Goal: Task Accomplishment & Management: Complete application form

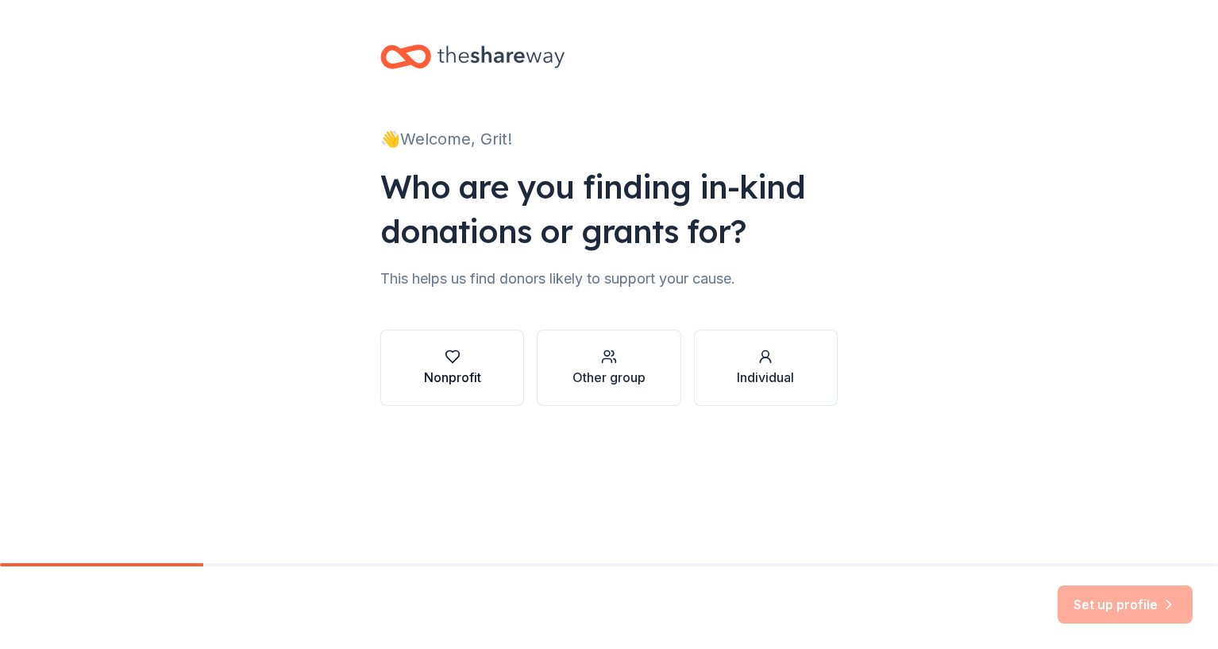
click at [429, 376] on div "Nonprofit" at bounding box center [452, 377] width 57 height 19
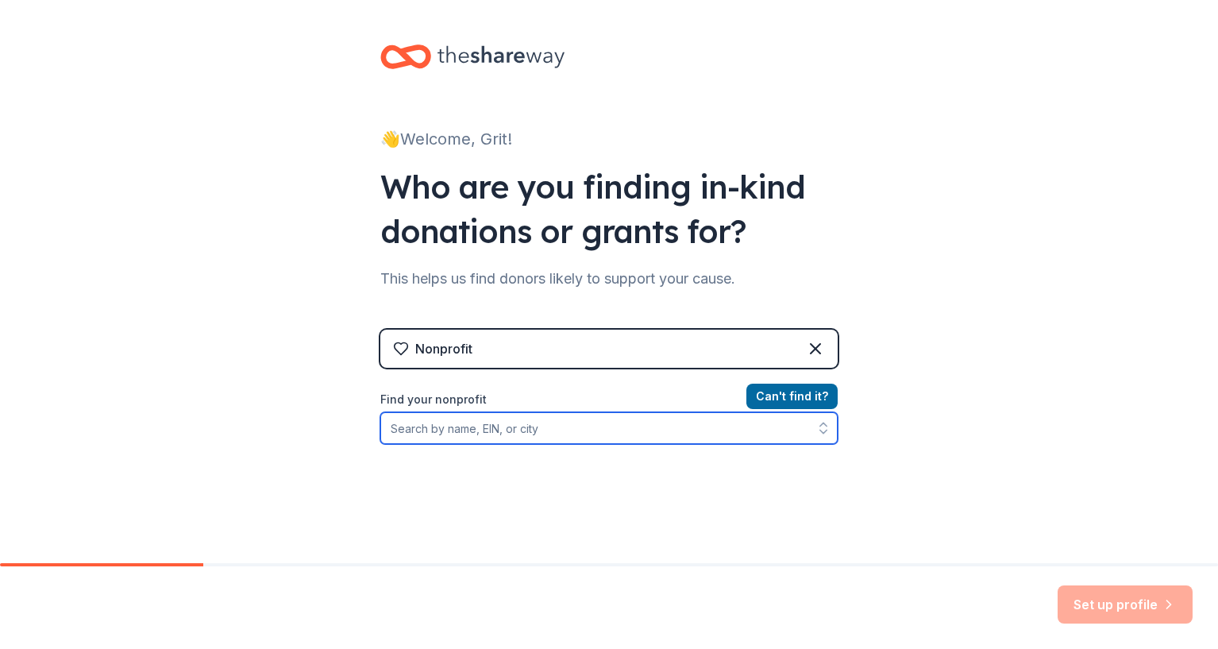
click at [511, 440] on input "Find your nonprofit" at bounding box center [609, 428] width 458 height 32
type input "[US_EMPLOYER_IDENTIFICATION_NUMBER]"
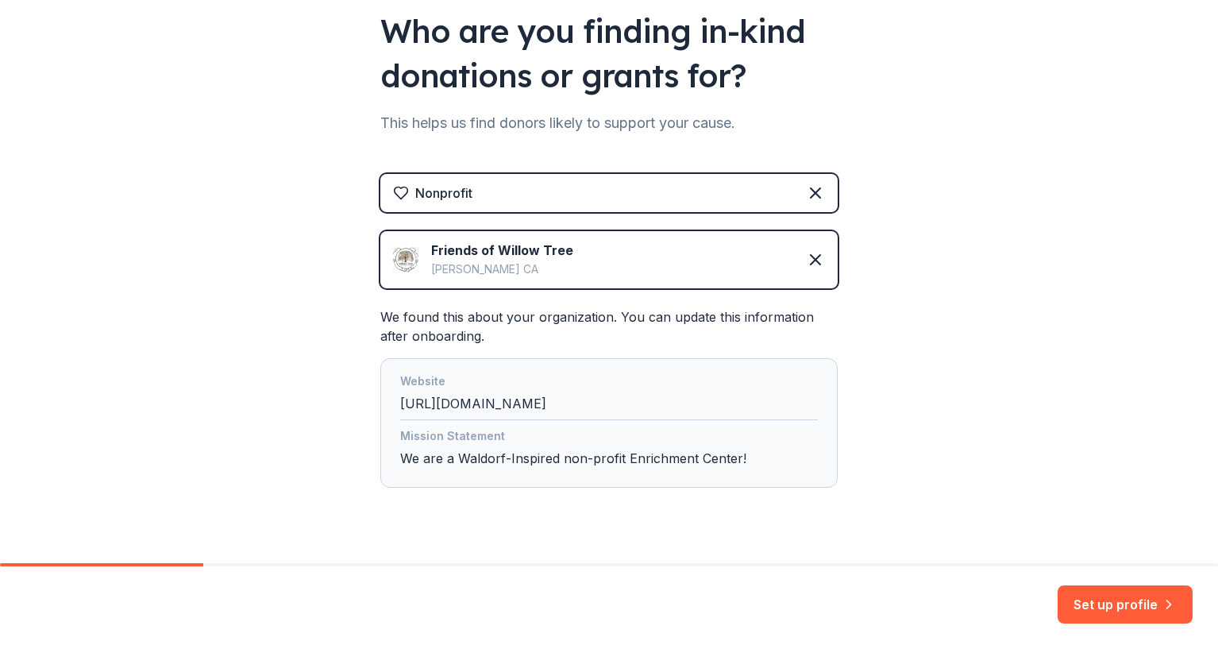
scroll to position [188, 0]
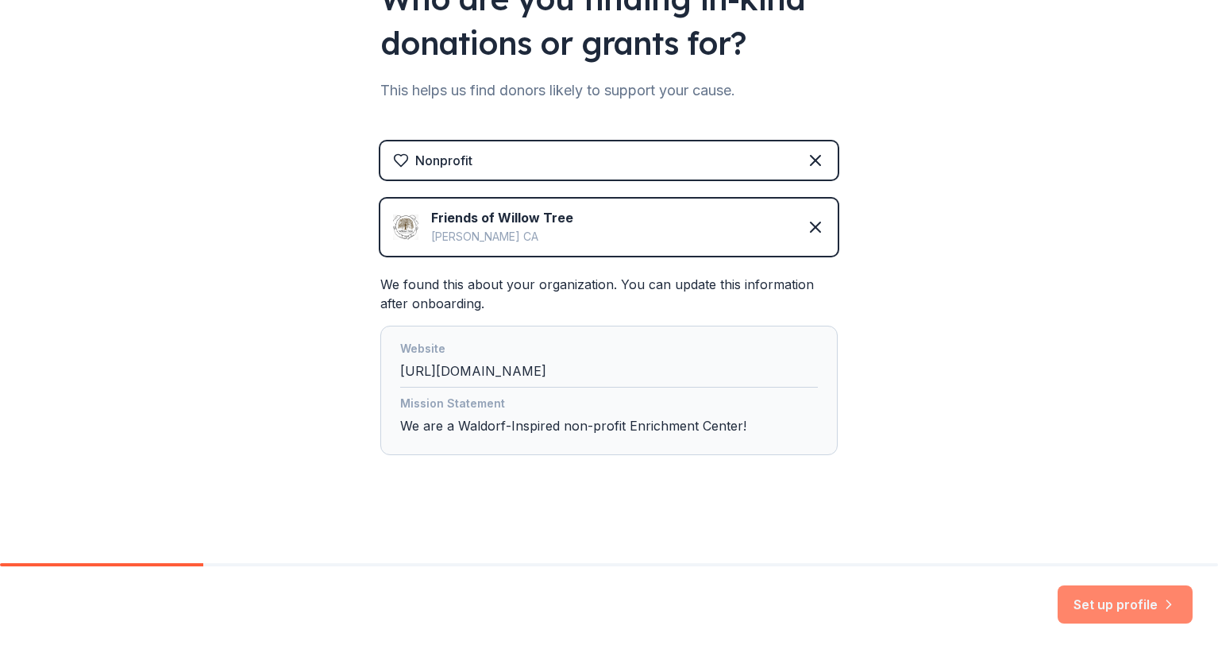
click at [1152, 608] on button "Set up profile" at bounding box center [1125, 604] width 135 height 38
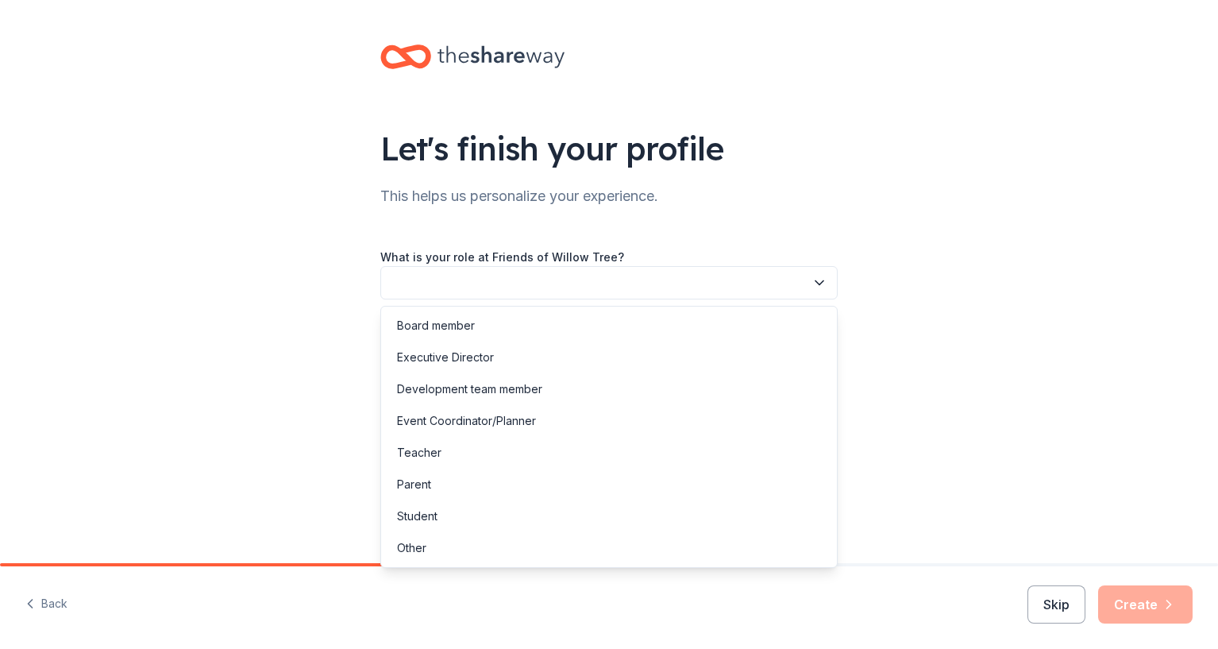
click at [481, 287] on button "button" at bounding box center [609, 282] width 458 height 33
click at [446, 481] on div "Parent" at bounding box center [609, 485] width 450 height 32
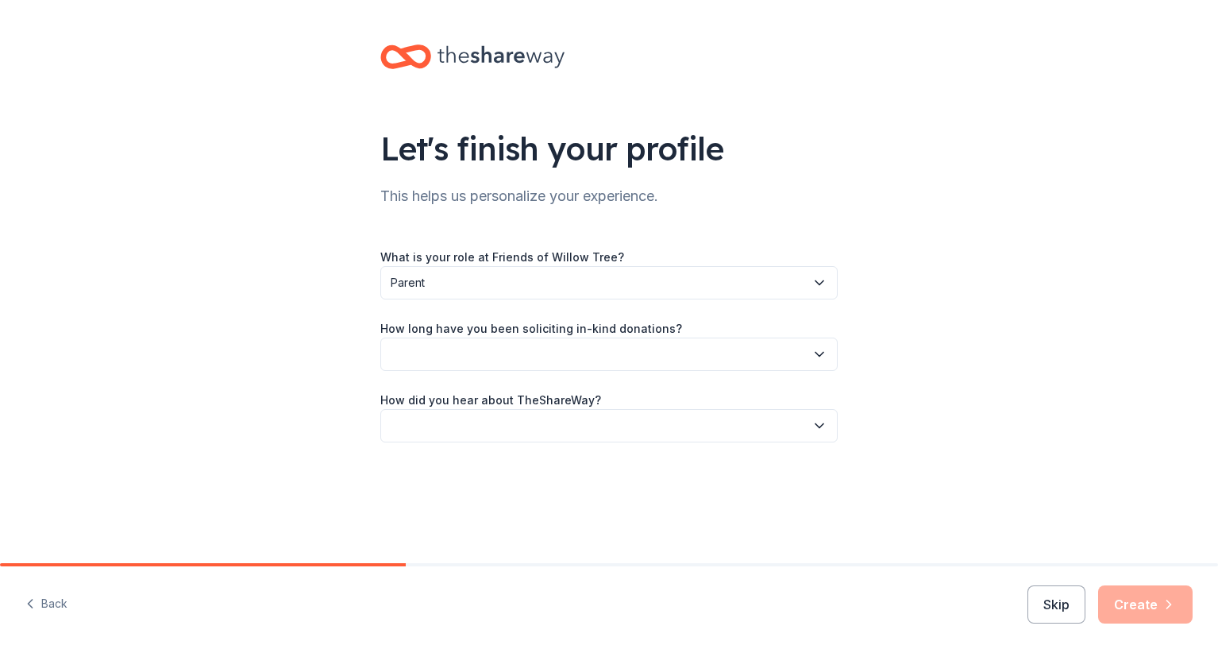
click at [477, 359] on button "button" at bounding box center [609, 354] width 458 height 33
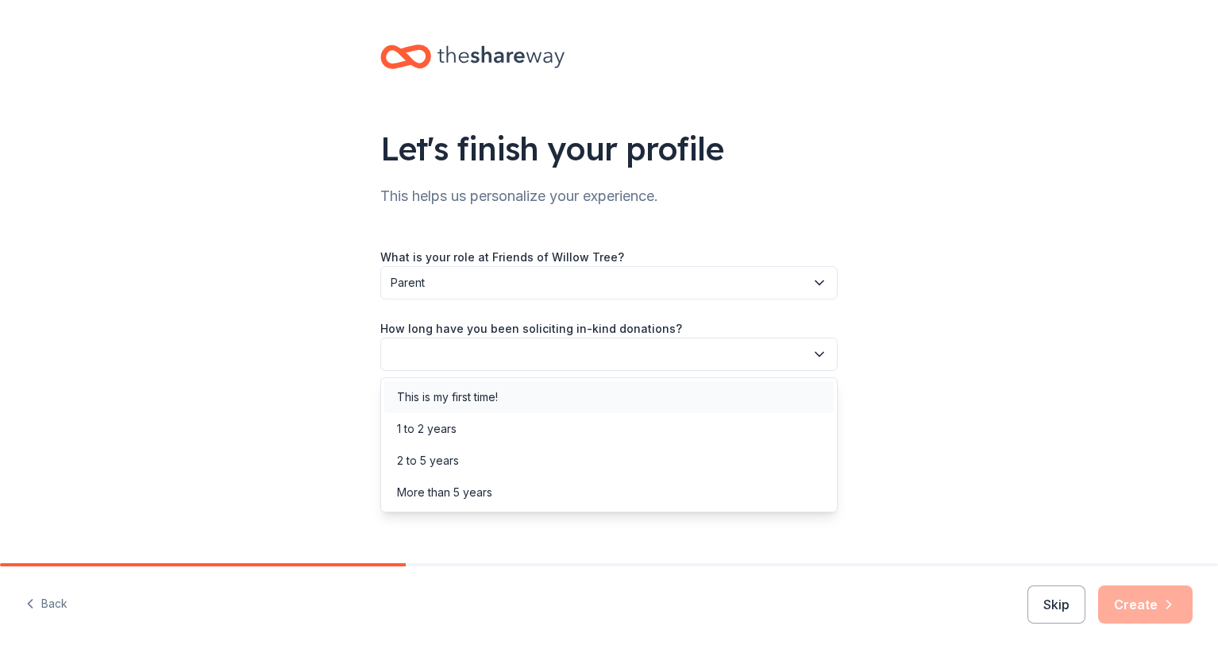
click at [461, 395] on div "This is my first time!" at bounding box center [447, 397] width 101 height 19
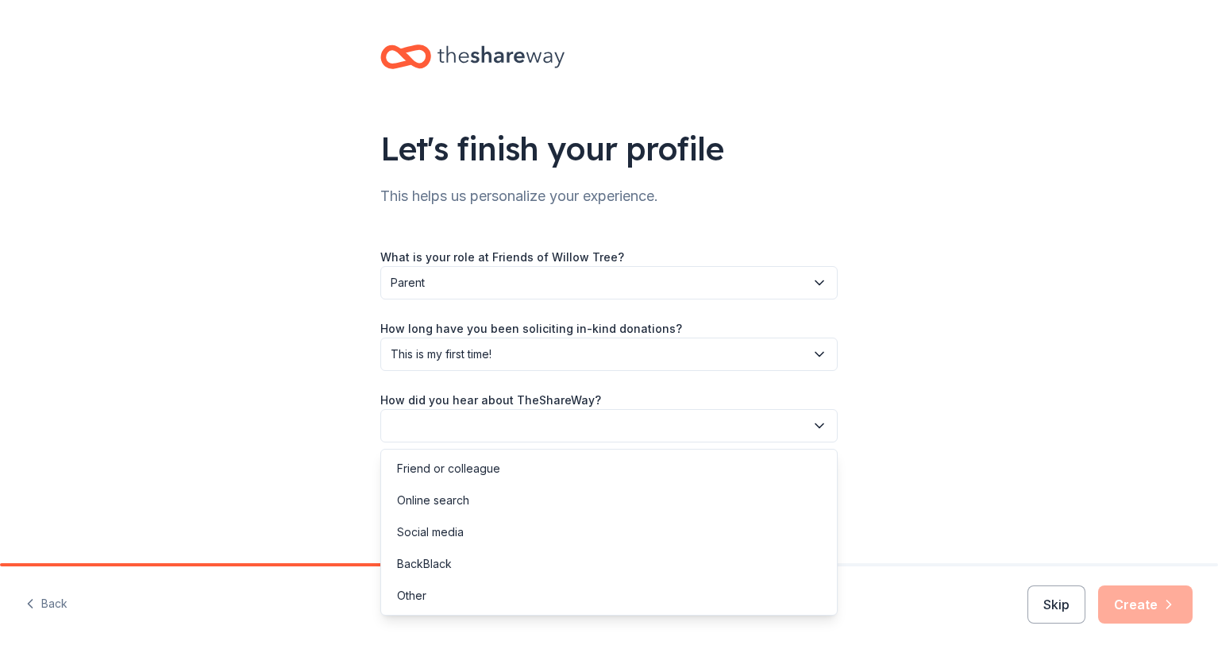
click at [436, 413] on button "button" at bounding box center [609, 425] width 458 height 33
click at [412, 497] on div "Online search" at bounding box center [433, 500] width 72 height 19
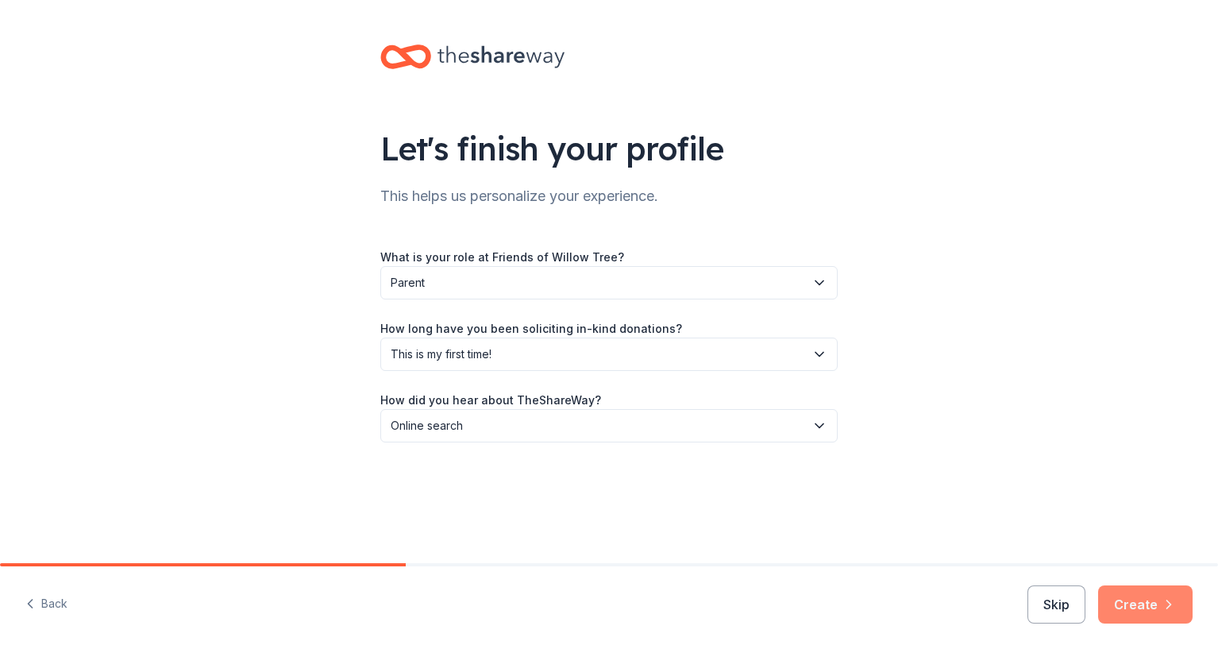
click at [1155, 600] on button "Create" at bounding box center [1145, 604] width 95 height 38
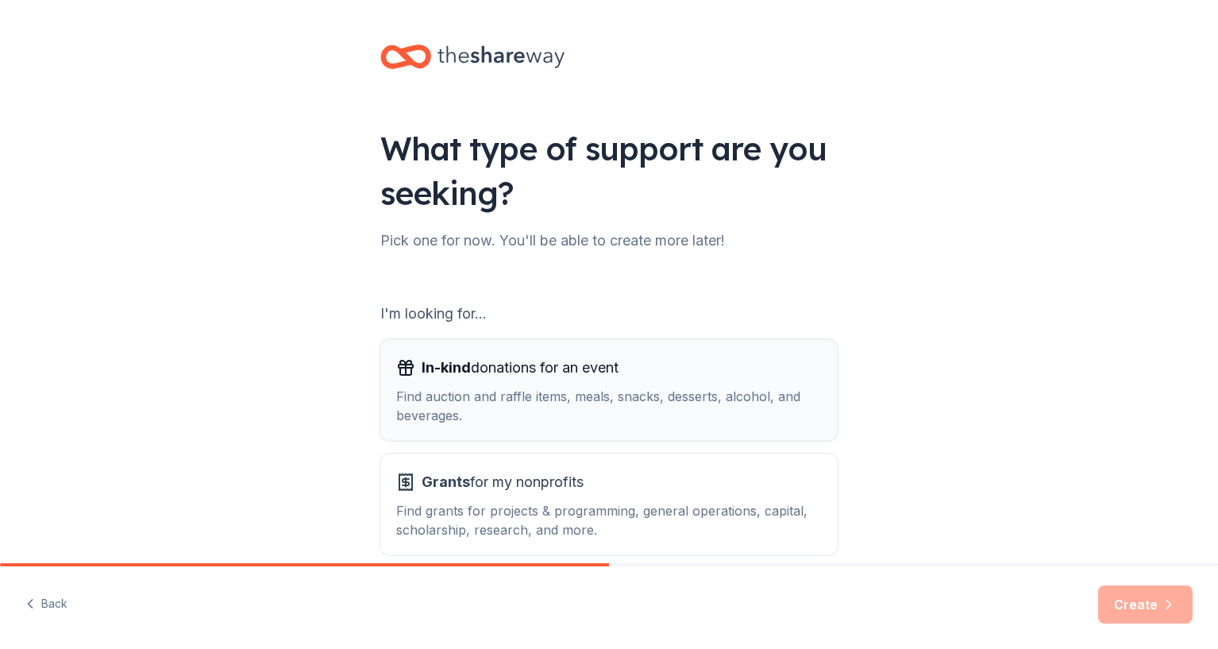
click at [701, 366] on div "In-kind donations for an event" at bounding box center [609, 367] width 426 height 25
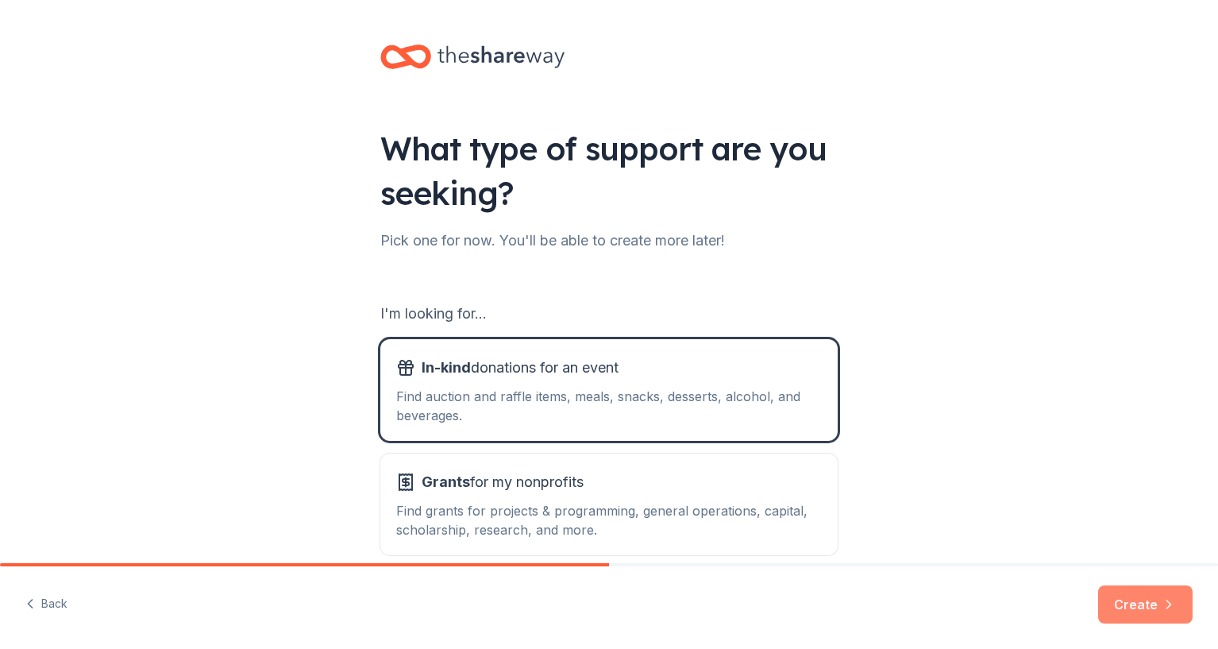
click at [1149, 610] on button "Create" at bounding box center [1145, 604] width 95 height 38
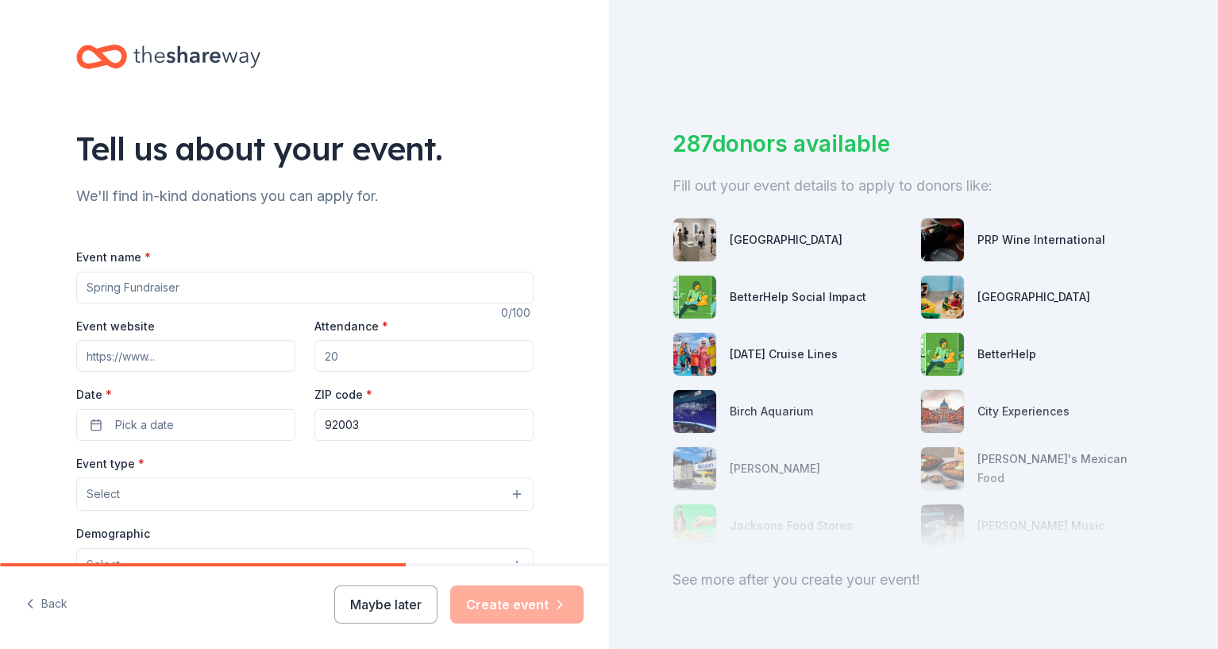
click at [218, 349] on input "Event website" at bounding box center [185, 356] width 219 height 32
click at [372, 361] on input "Attendance *" at bounding box center [424, 356] width 219 height 32
type input "200"
click at [218, 427] on button "Pick a date" at bounding box center [185, 425] width 219 height 32
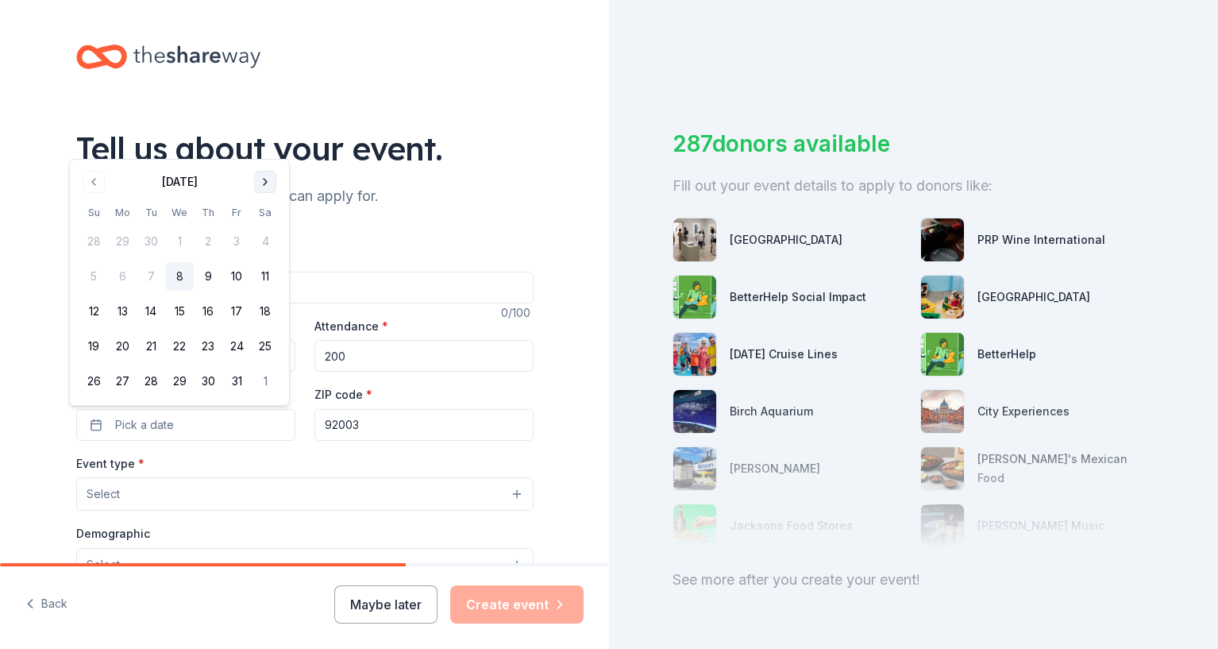
click at [260, 183] on button "Go to next month" at bounding box center [265, 182] width 22 height 22
click at [268, 144] on button "Go to next month" at bounding box center [265, 147] width 22 height 22
click at [145, 309] on button "16" at bounding box center [151, 311] width 29 height 29
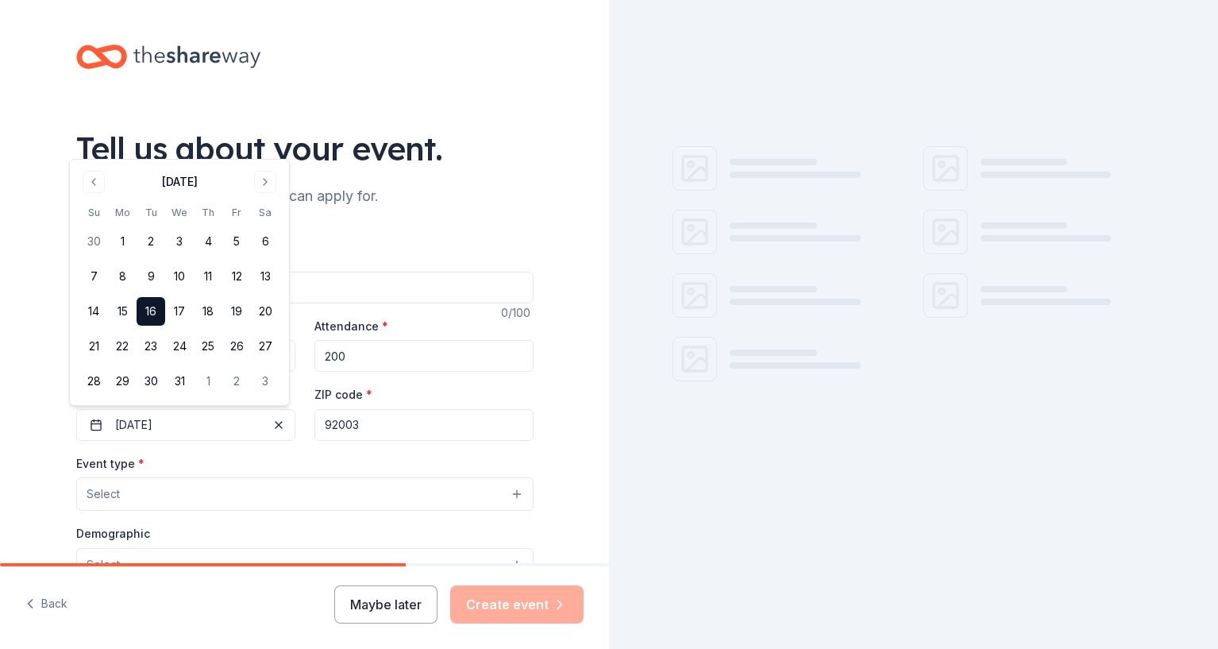
click at [154, 477] on div "Event type * Select" at bounding box center [305, 483] width 458 height 58
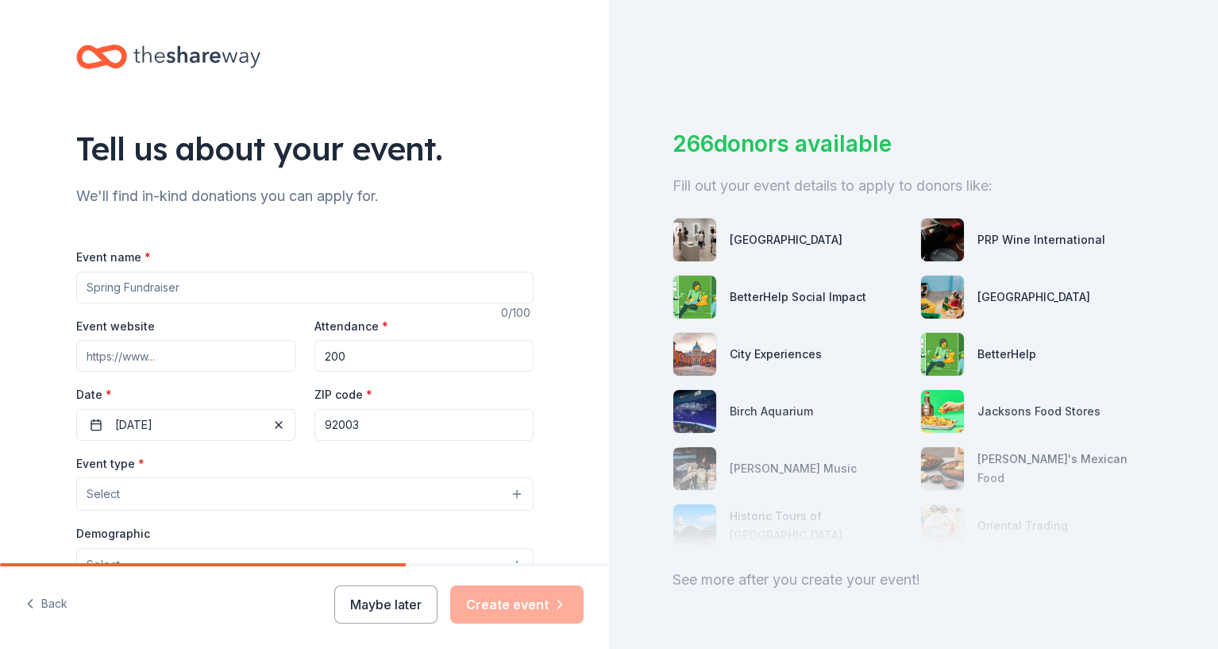
click at [171, 361] on input "Event website" at bounding box center [185, 356] width 219 height 32
click at [186, 283] on input "Event name *" at bounding box center [305, 288] width 458 height 32
type input "Winter Showcase and Silent Auction"
click at [172, 361] on input "Event website" at bounding box center [185, 356] width 219 height 32
type input "www.friendsofwillowtree.org"
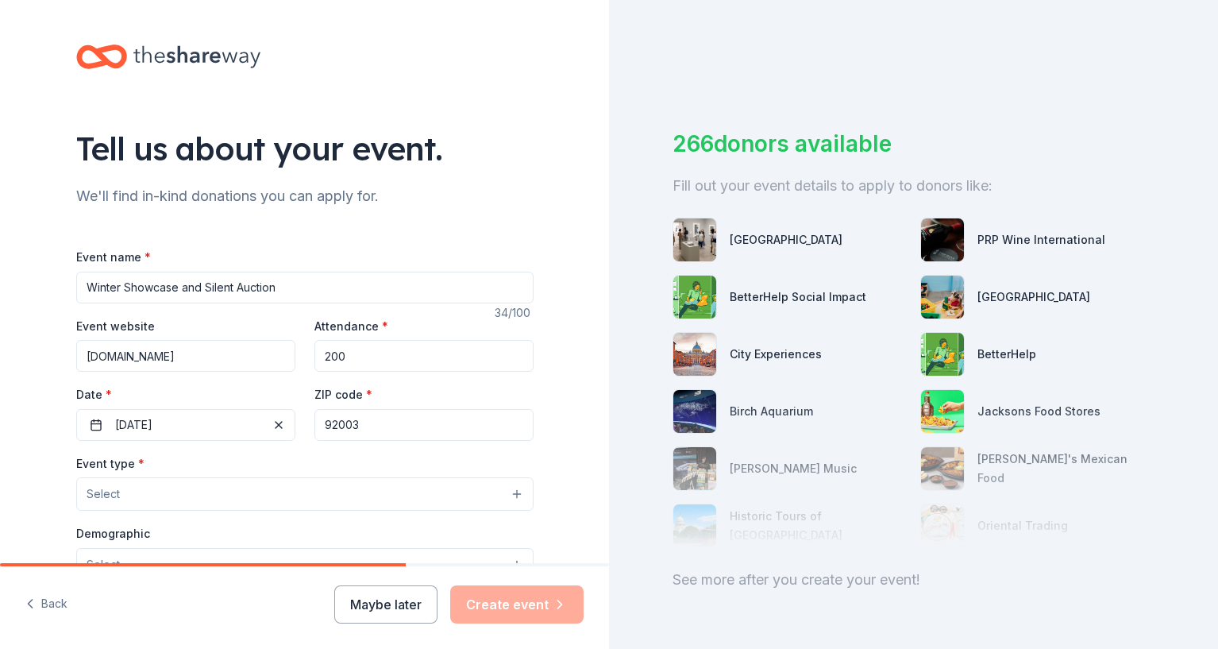
click at [143, 504] on button "Select" at bounding box center [305, 493] width 458 height 33
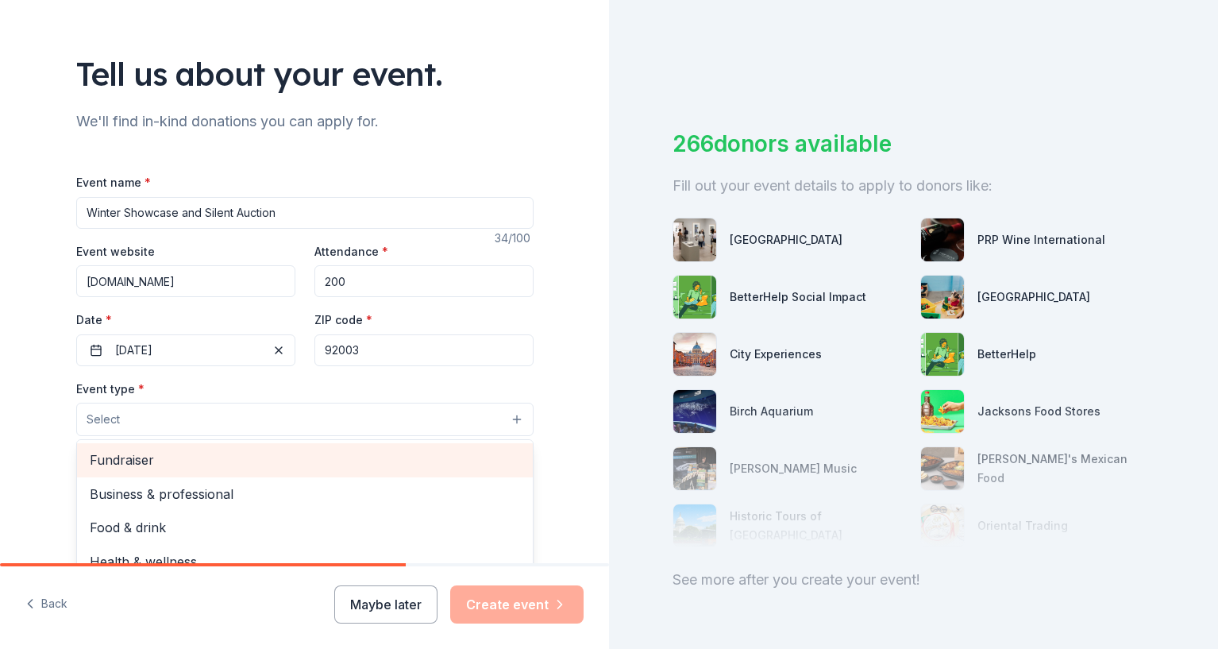
click at [164, 455] on span "Fundraiser" at bounding box center [305, 460] width 430 height 21
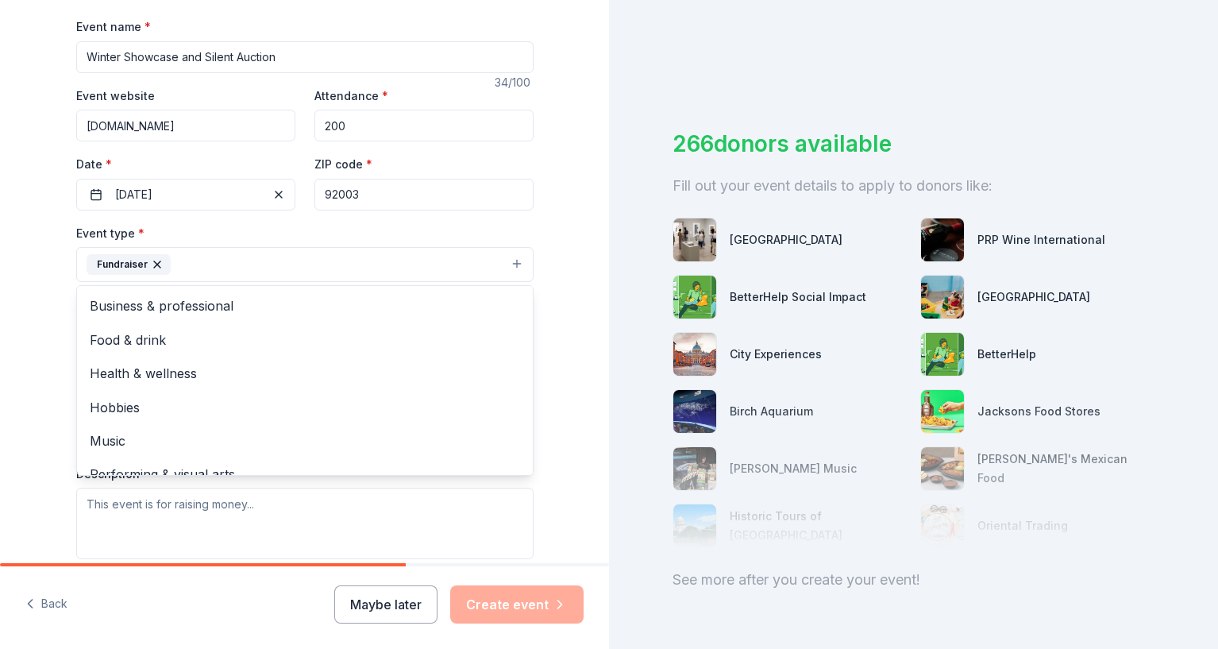
scroll to position [245, 0]
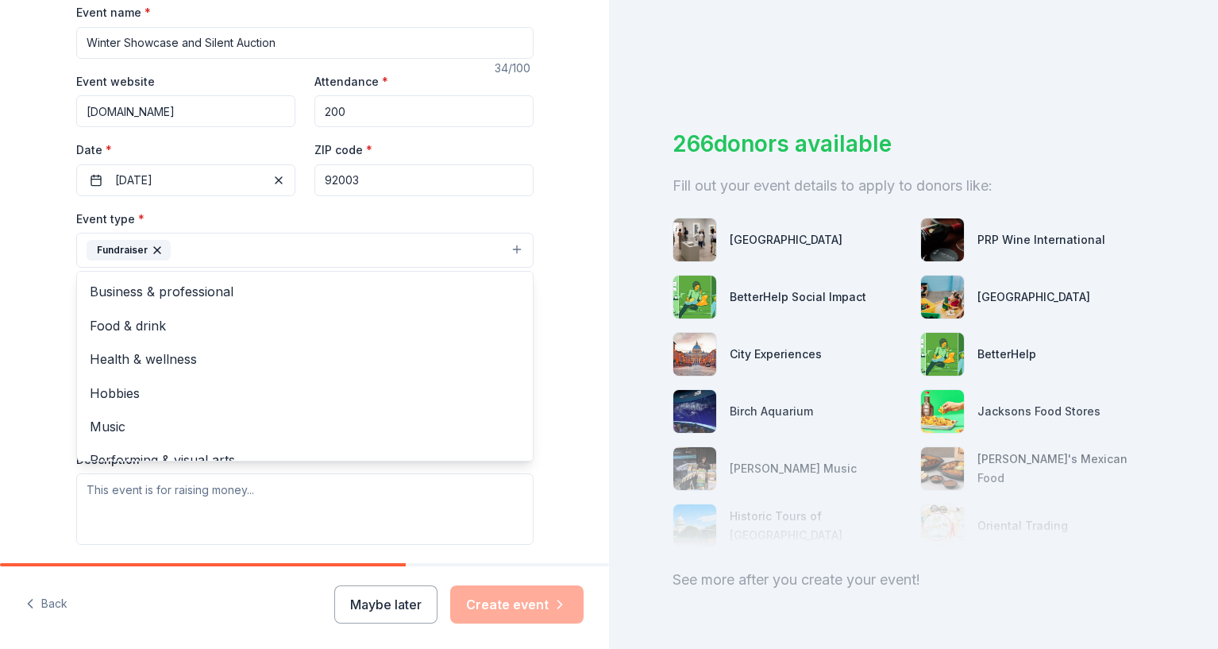
click at [555, 335] on div "Tell us about your event. We'll find in-kind donations you can apply for. Event…" at bounding box center [304, 284] width 609 height 1059
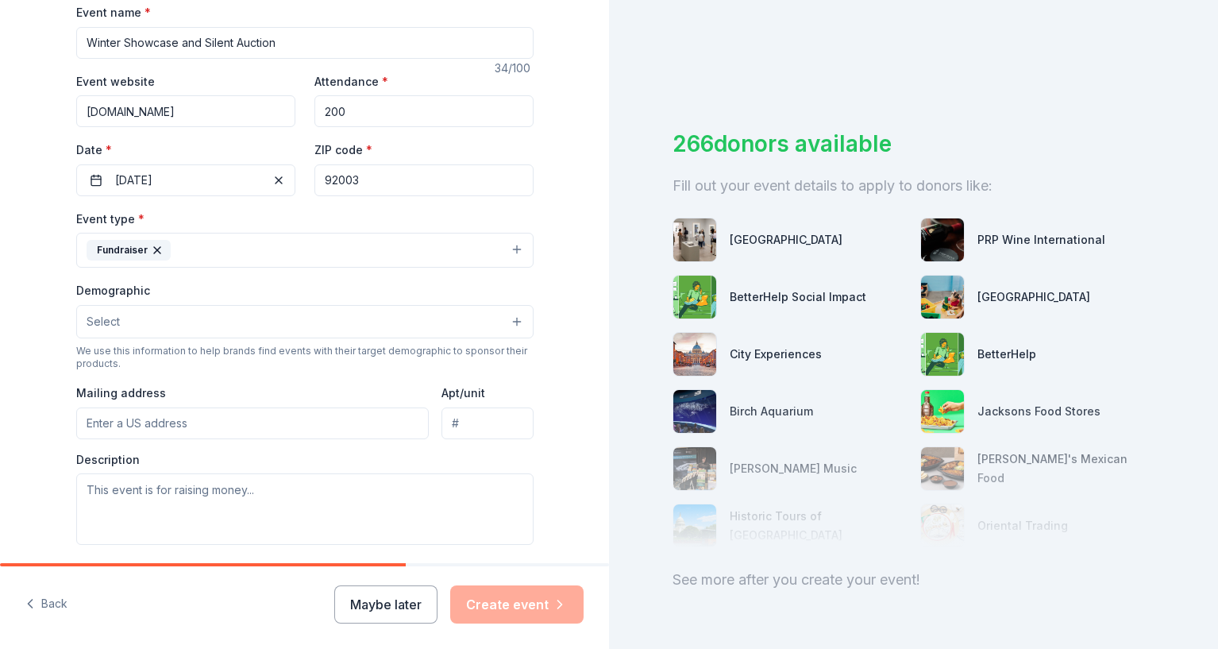
click at [116, 311] on button "Select" at bounding box center [305, 321] width 458 height 33
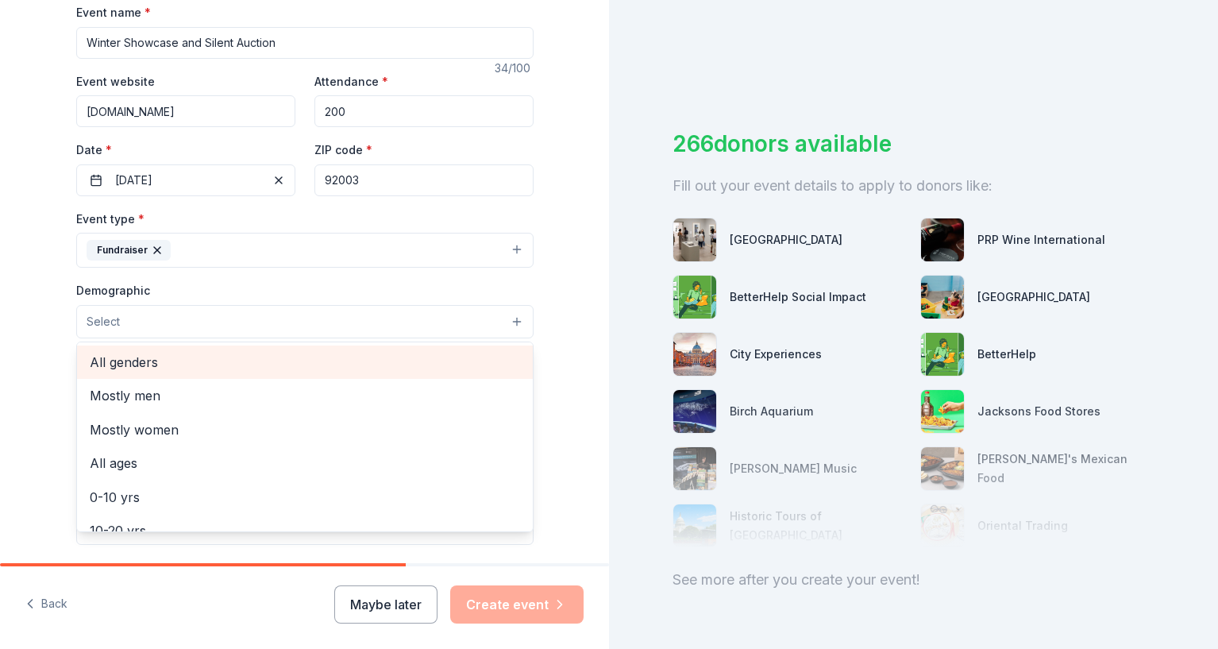
click at [129, 357] on span "All genders" at bounding box center [305, 362] width 430 height 21
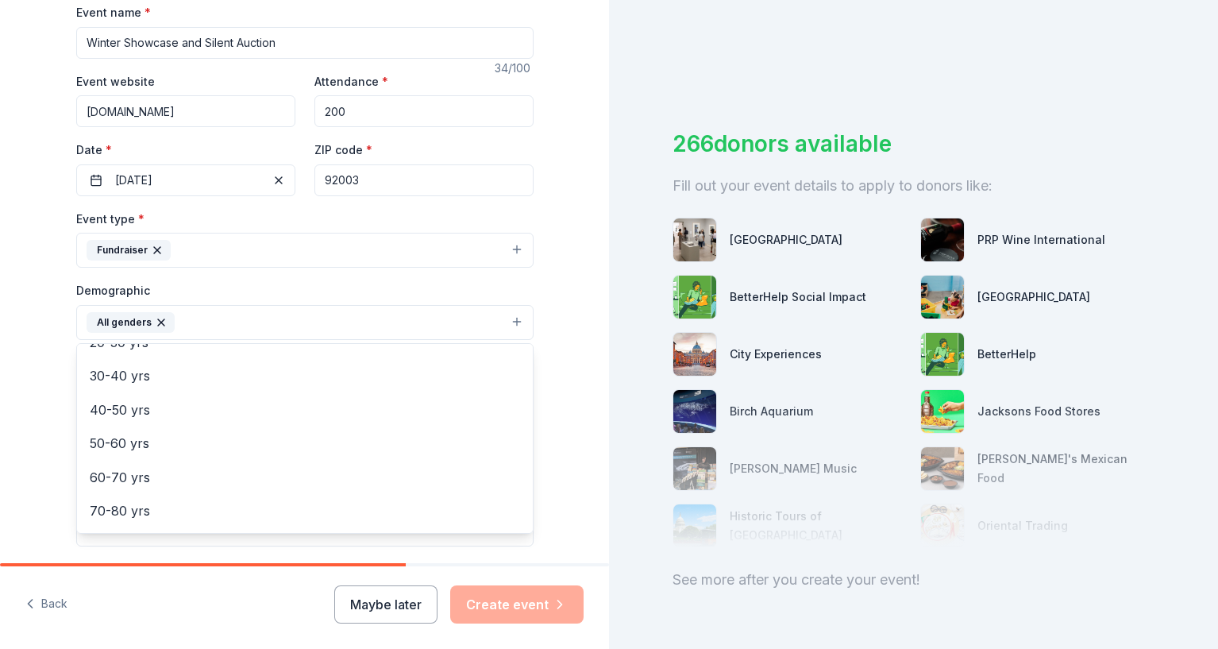
scroll to position [222, 0]
click at [508, 321] on button "All genders" at bounding box center [305, 322] width 458 height 35
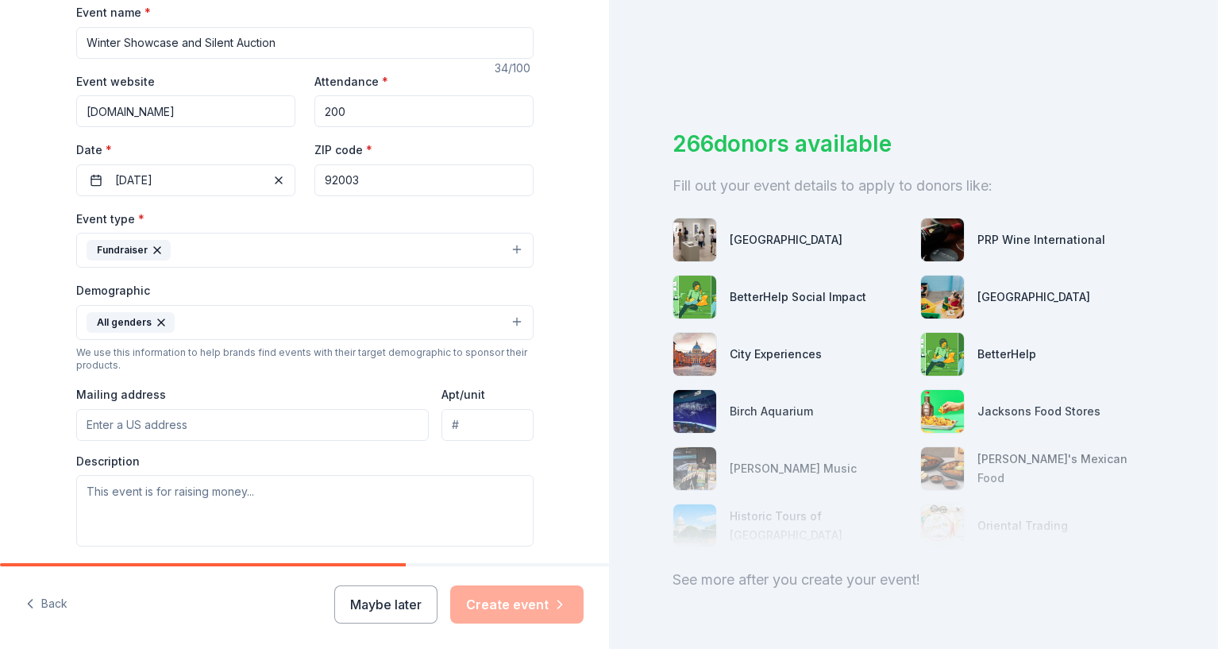
click at [153, 423] on input "Mailing address" at bounding box center [252, 425] width 353 height 32
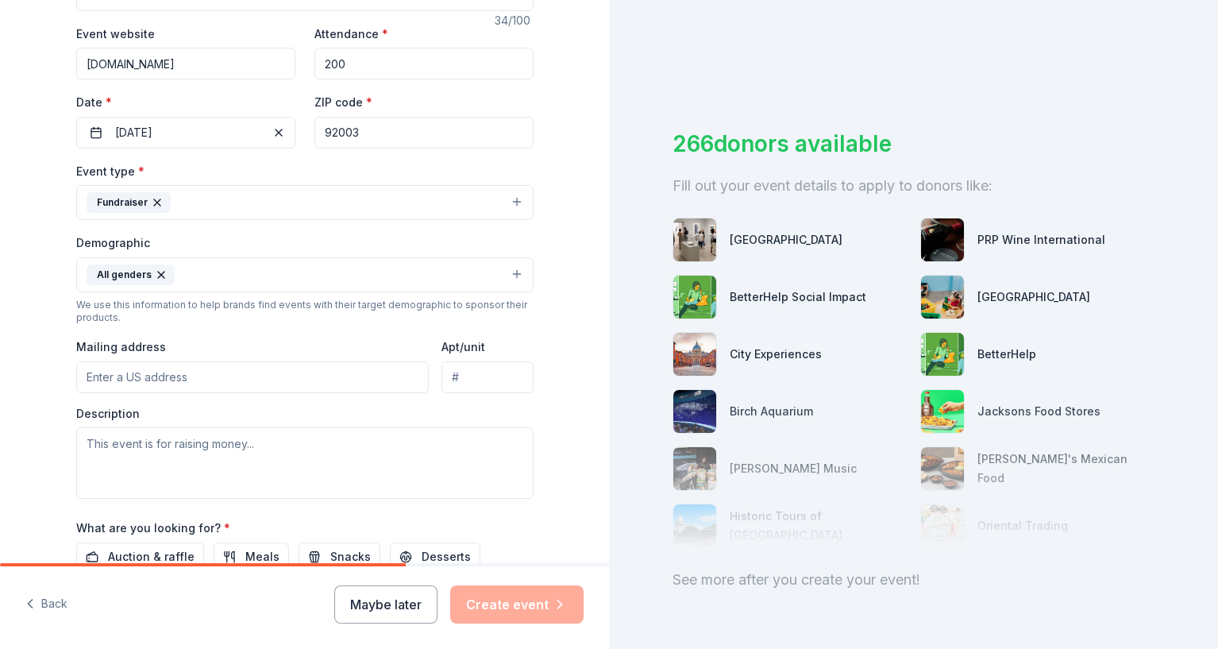
scroll to position [303, 0]
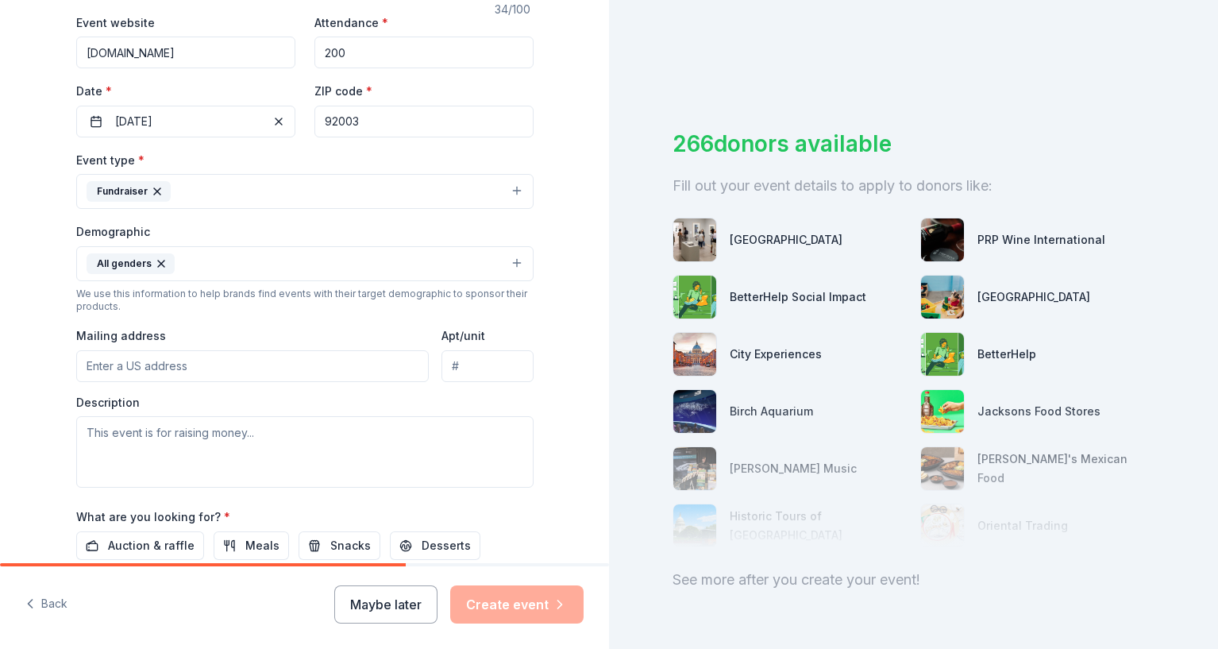
click at [201, 372] on input "Mailing address" at bounding box center [252, 366] width 353 height 32
click at [10, 363] on div "Tell us about your event. We'll find in-kind donations you can apply for. Event…" at bounding box center [304, 227] width 609 height 1060
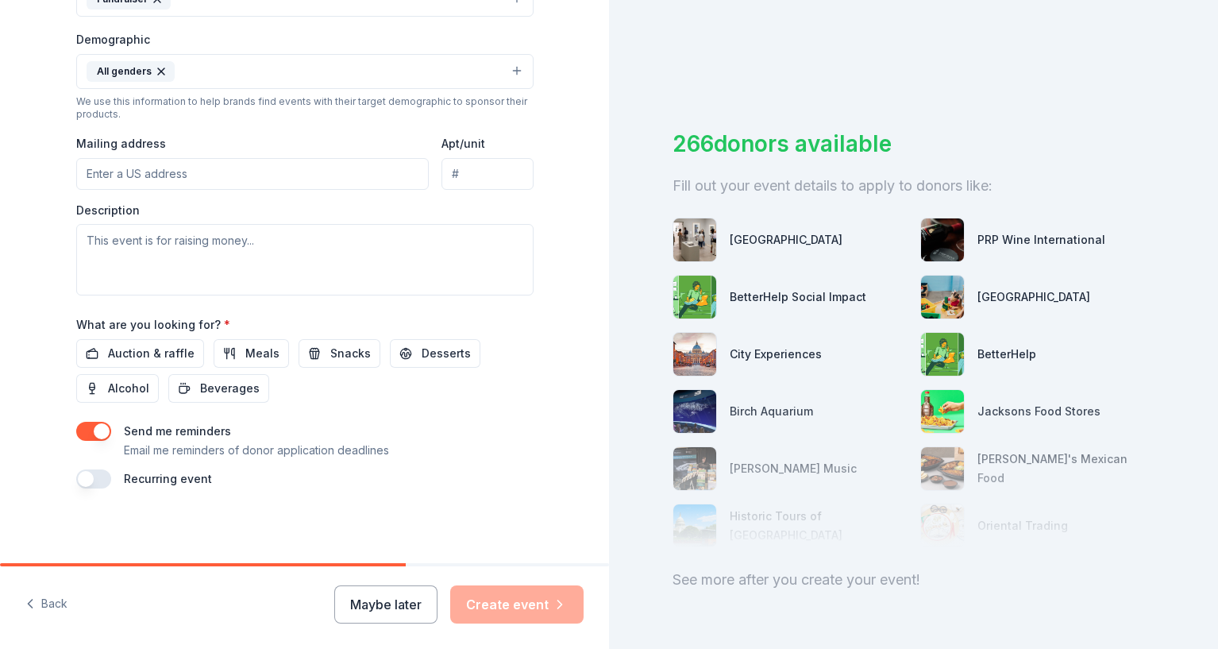
scroll to position [497, 0]
click at [140, 346] on span "Auction & raffle" at bounding box center [151, 351] width 87 height 19
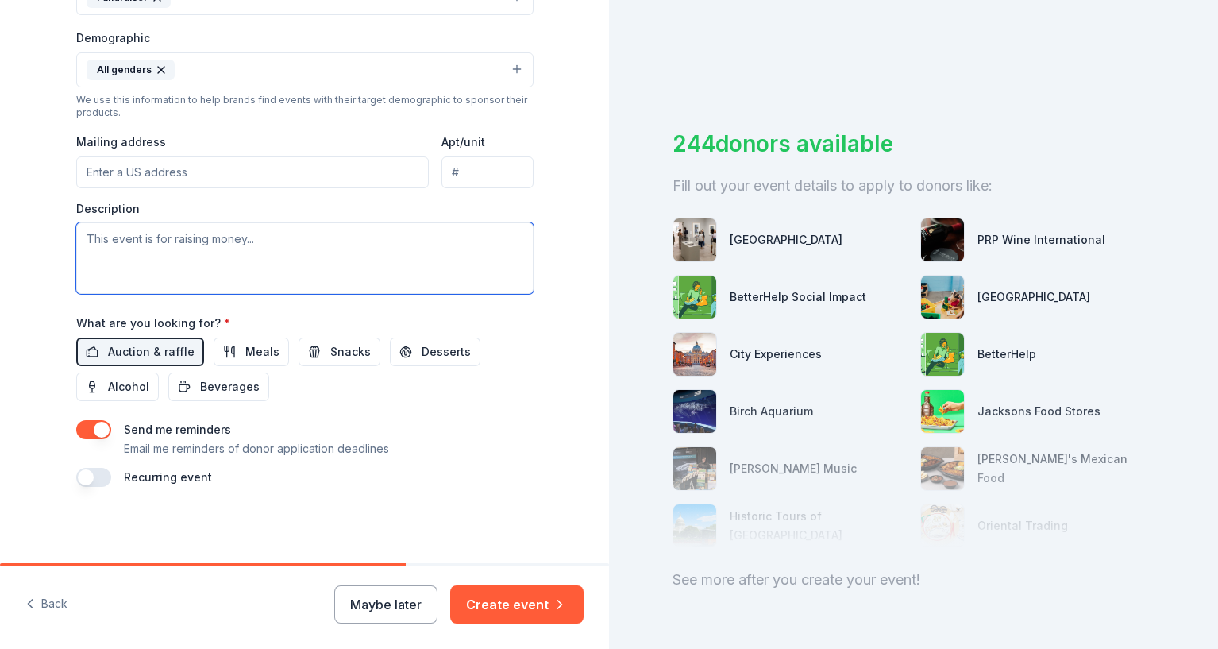
click at [150, 260] on textarea at bounding box center [305, 257] width 458 height 71
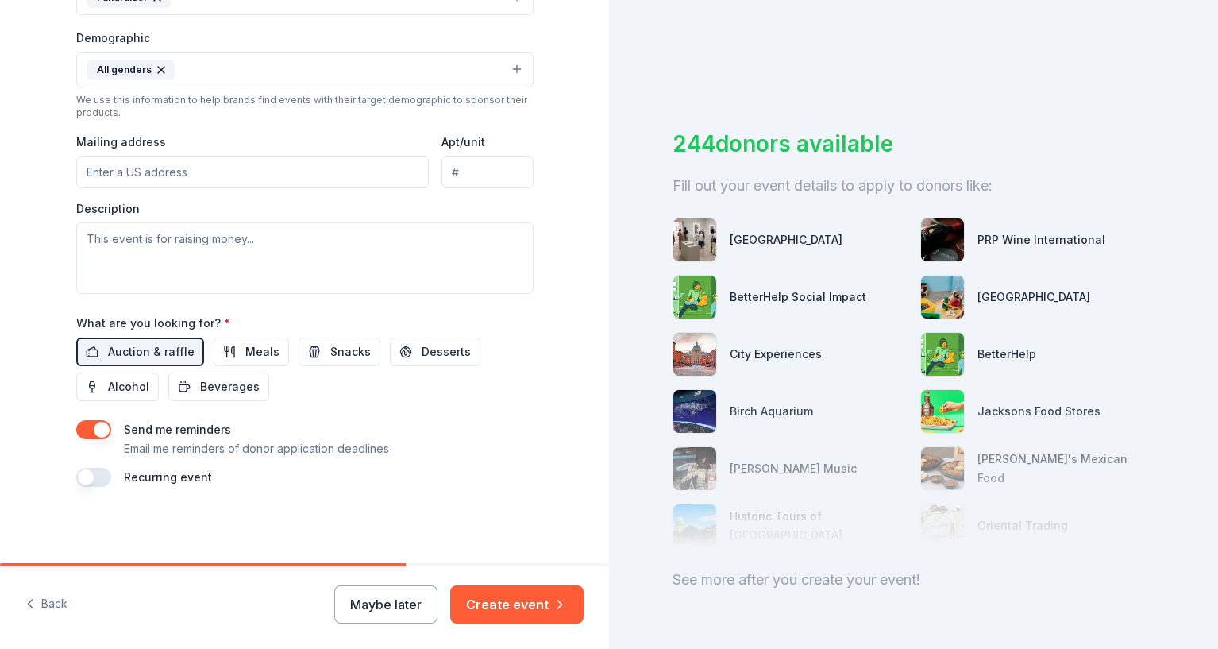
click at [149, 175] on input "Mailing address" at bounding box center [252, 172] width 353 height 32
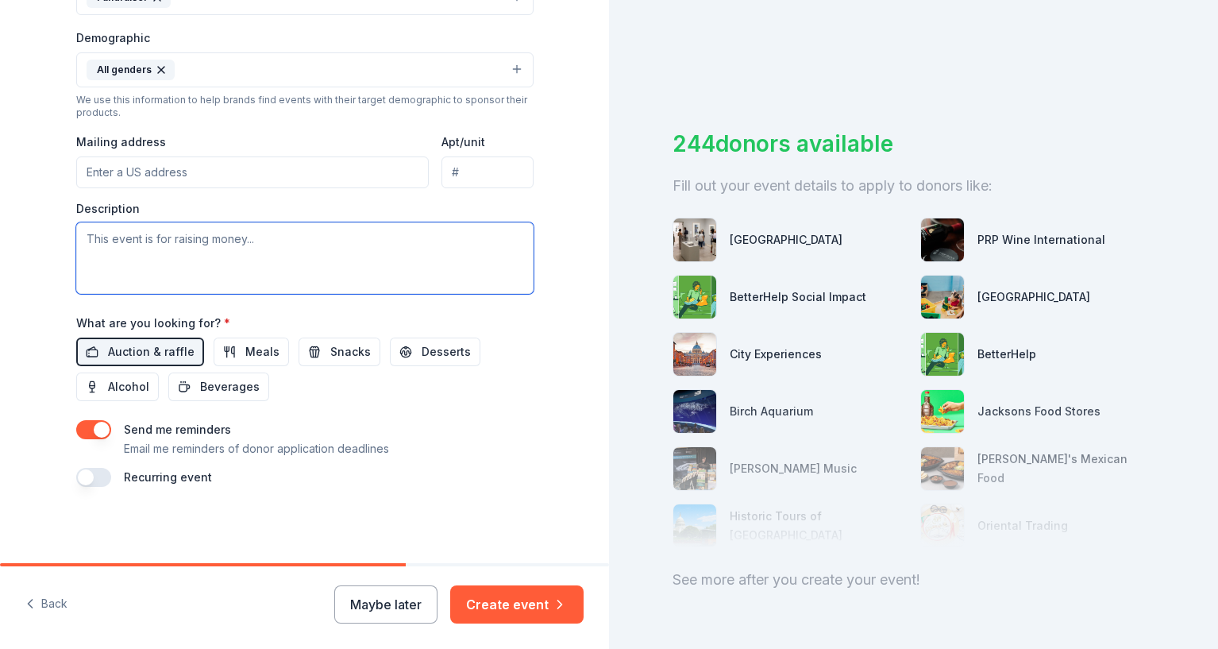
click at [99, 236] on textarea at bounding box center [305, 257] width 458 height 71
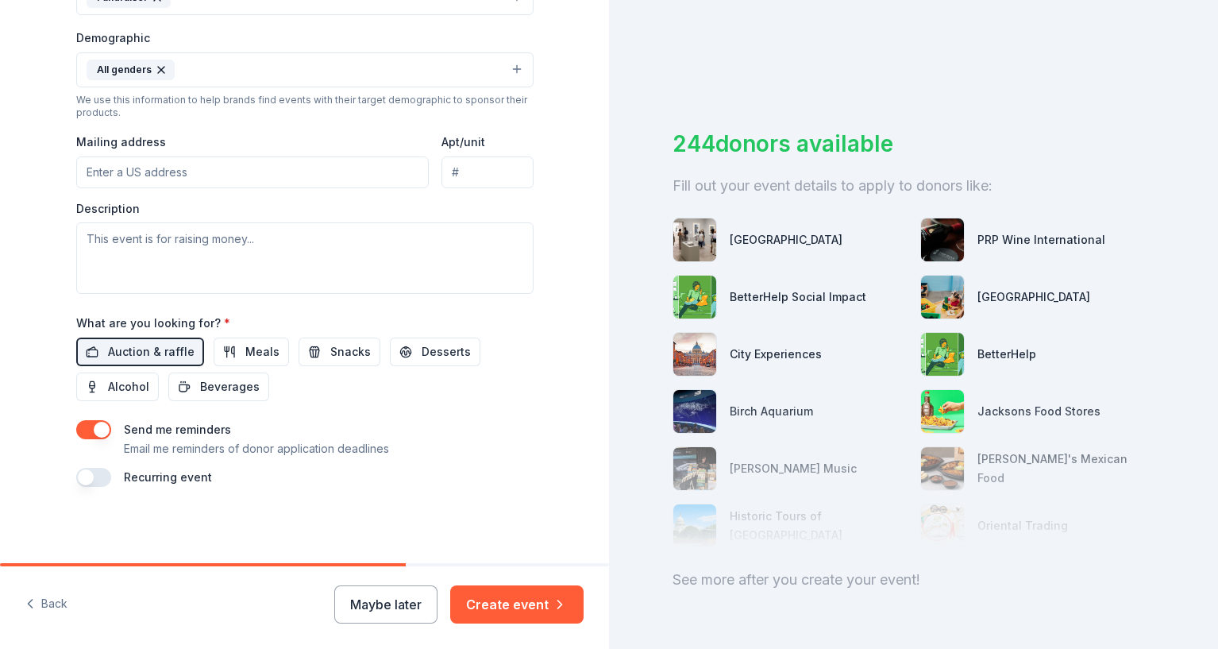
click at [116, 168] on input "Mailing address" at bounding box center [252, 172] width 353 height 32
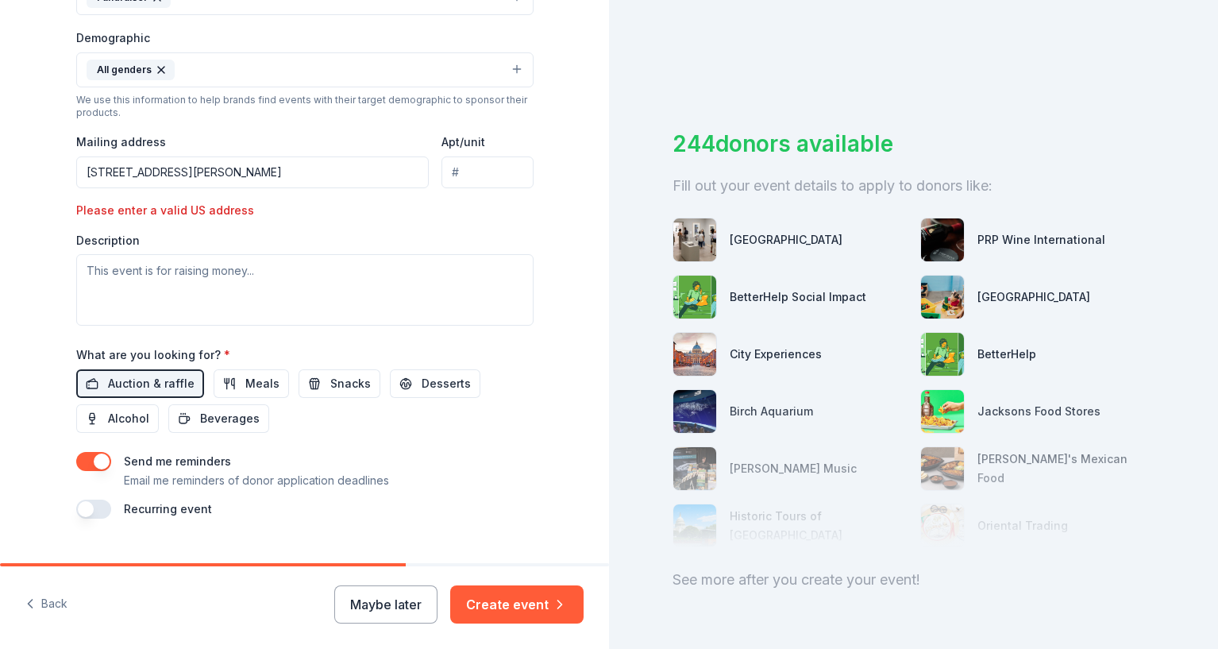
click at [282, 172] on input "PO Box 1505, Bonsall, CA 92003" at bounding box center [252, 172] width 353 height 32
click at [198, 210] on div "Please enter a valid US address" at bounding box center [185, 210] width 219 height 19
drag, startPoint x: 146, startPoint y: 172, endPoint x: 72, endPoint y: 168, distance: 74.0
click at [76, 168] on input "PO Box 1505, Bonsall, CA 92003" at bounding box center [252, 172] width 353 height 32
type input "6893 West Lilac Road, Bonsall, CA, 92003"
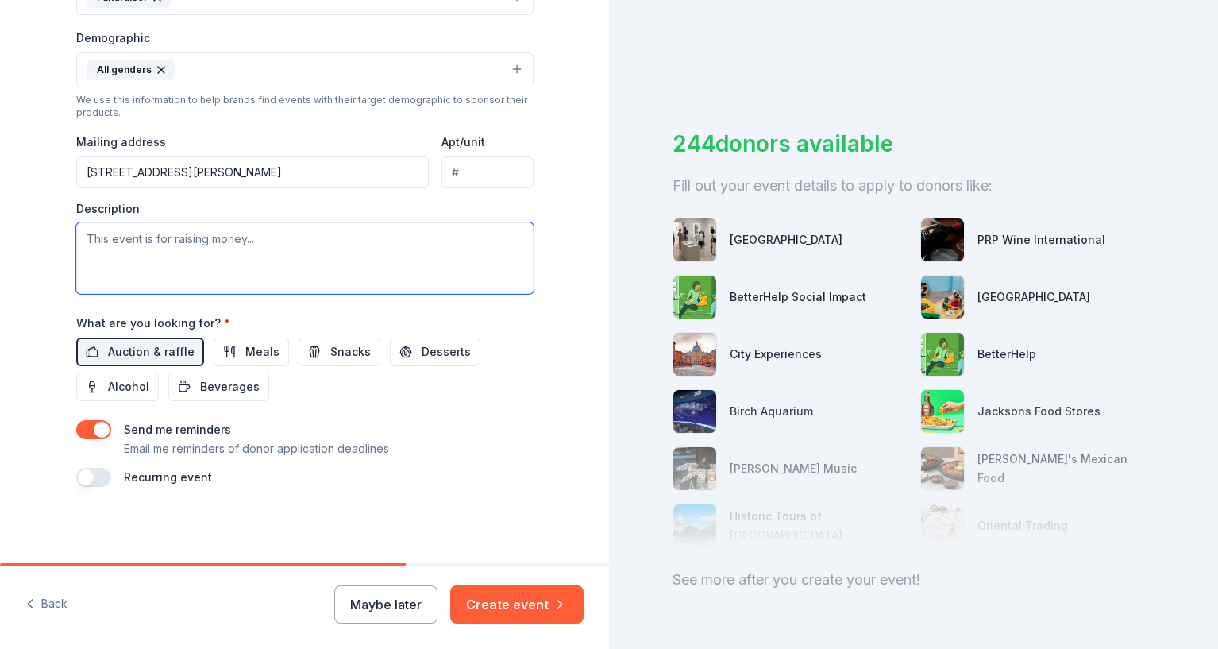
click at [305, 249] on textarea at bounding box center [305, 257] width 458 height 71
paste textarea "Proceeds will help fund our non-profit school, and your support will help all s…"
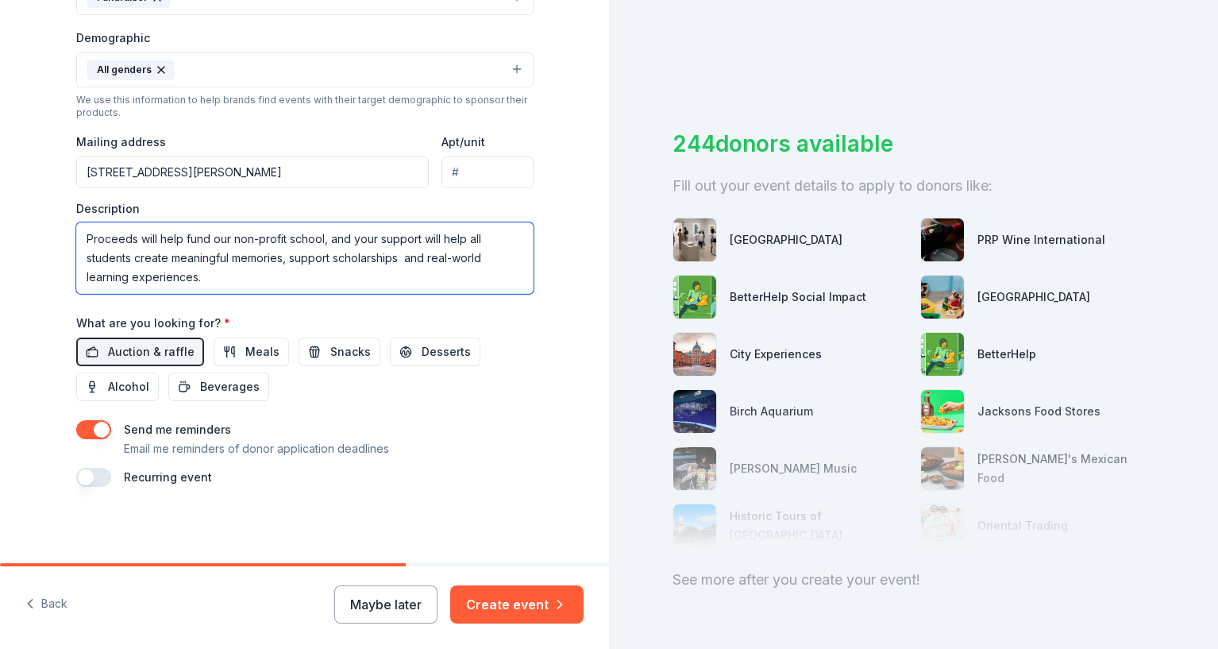
click at [80, 241] on textarea "Proceeds will help fund our non-profit school, and your support will help all s…" at bounding box center [305, 257] width 458 height 71
paste textarea "Each year we host a Winter Festival and Auction (December 16th) and an Art & Ga…"
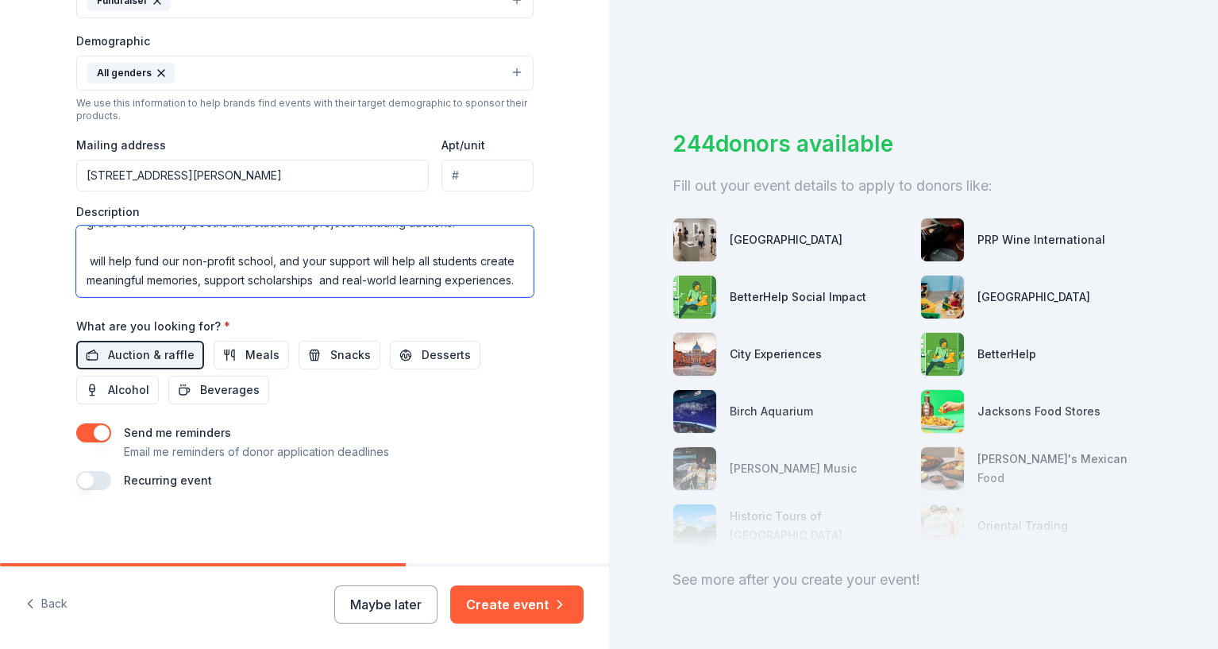
scroll to position [95, 0]
click at [116, 229] on textarea "Each year we host a Winter Festival and Auction (December 16th) and an Art & Ga…" at bounding box center [305, 261] width 458 height 71
click at [79, 245] on textarea "Each year we host a Winter Festival and Auction (December 16th) and an Art & Ga…" at bounding box center [305, 261] width 458 height 71
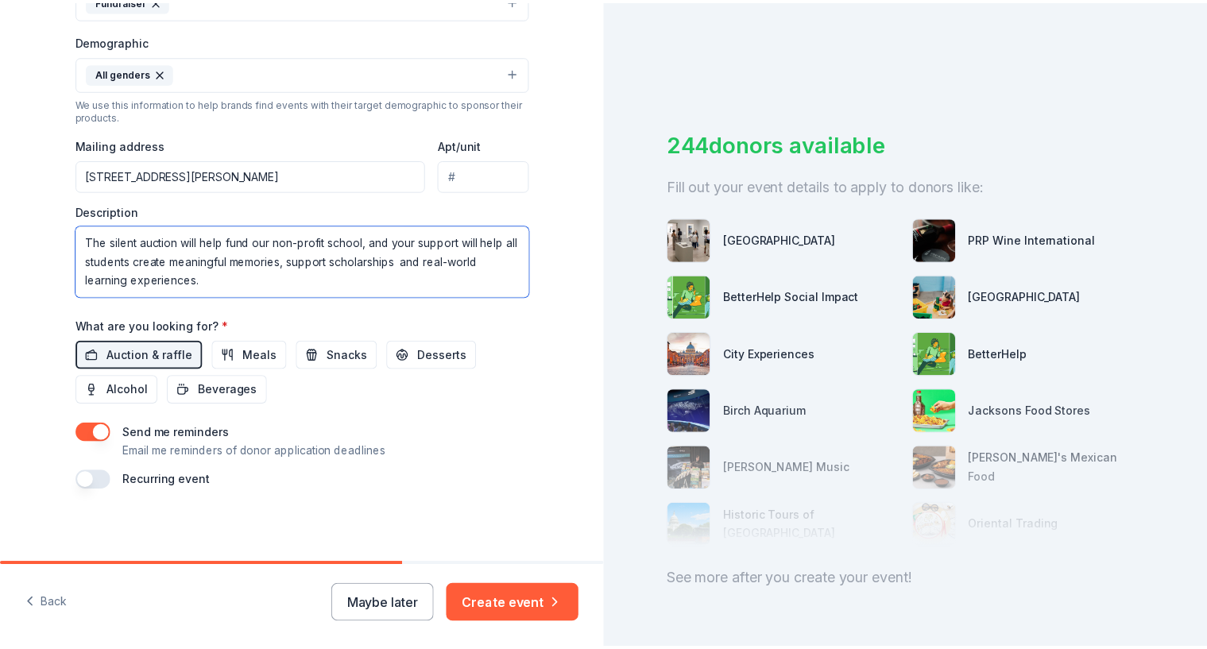
scroll to position [497, 0]
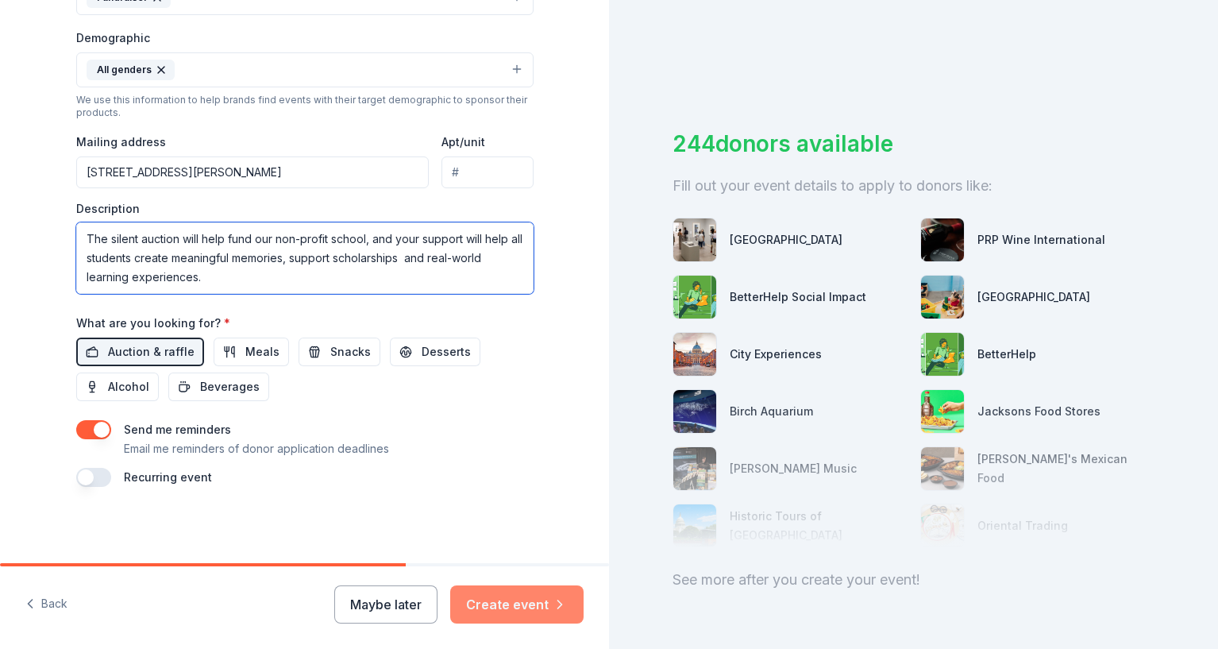
type textarea "Each year we host a Winter Festival and Auction ([DATE]) and an Art & Garden Fe…"
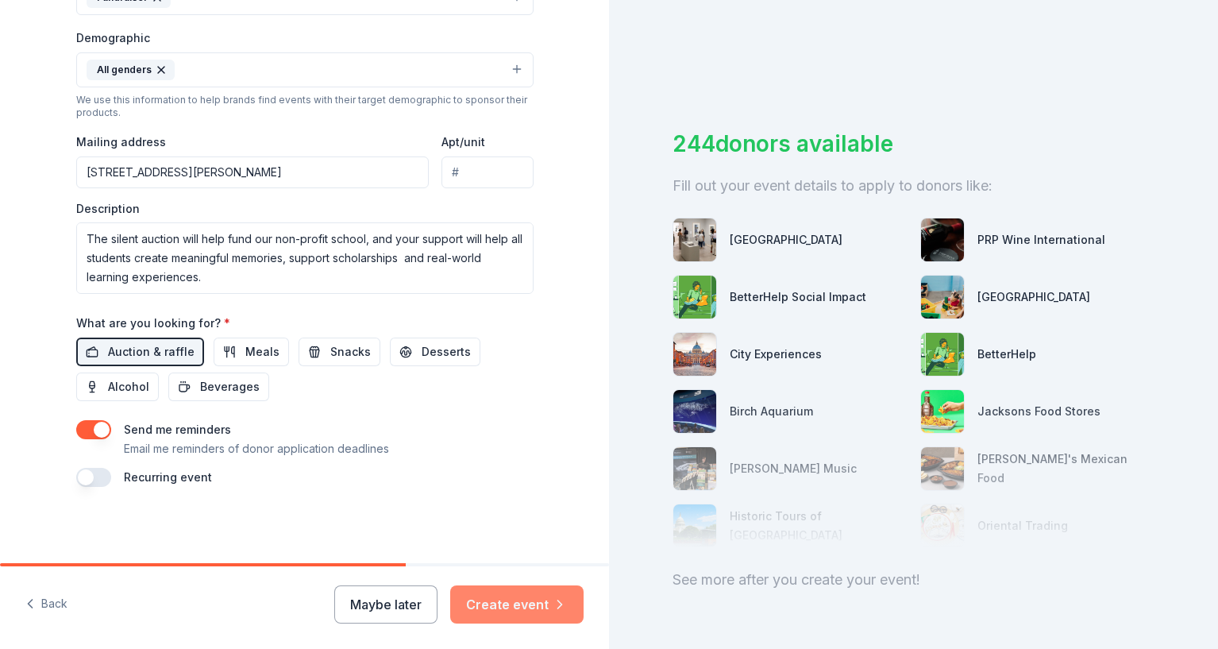
click at [504, 606] on button "Create event" at bounding box center [516, 604] width 133 height 38
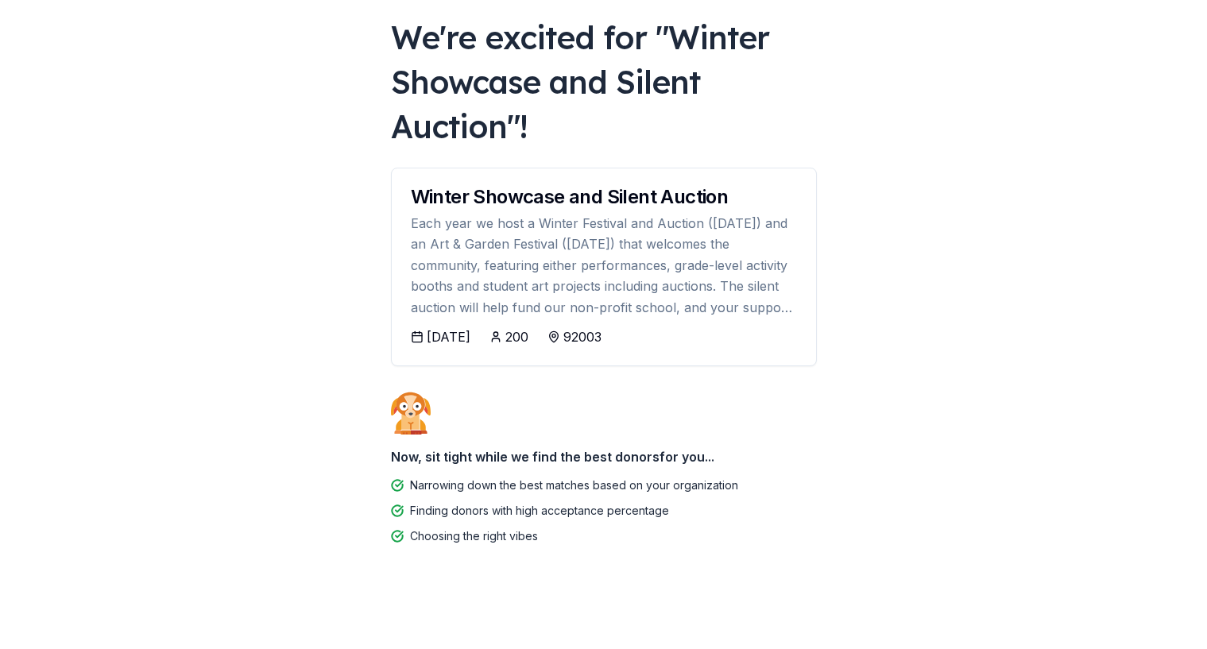
scroll to position [87, 0]
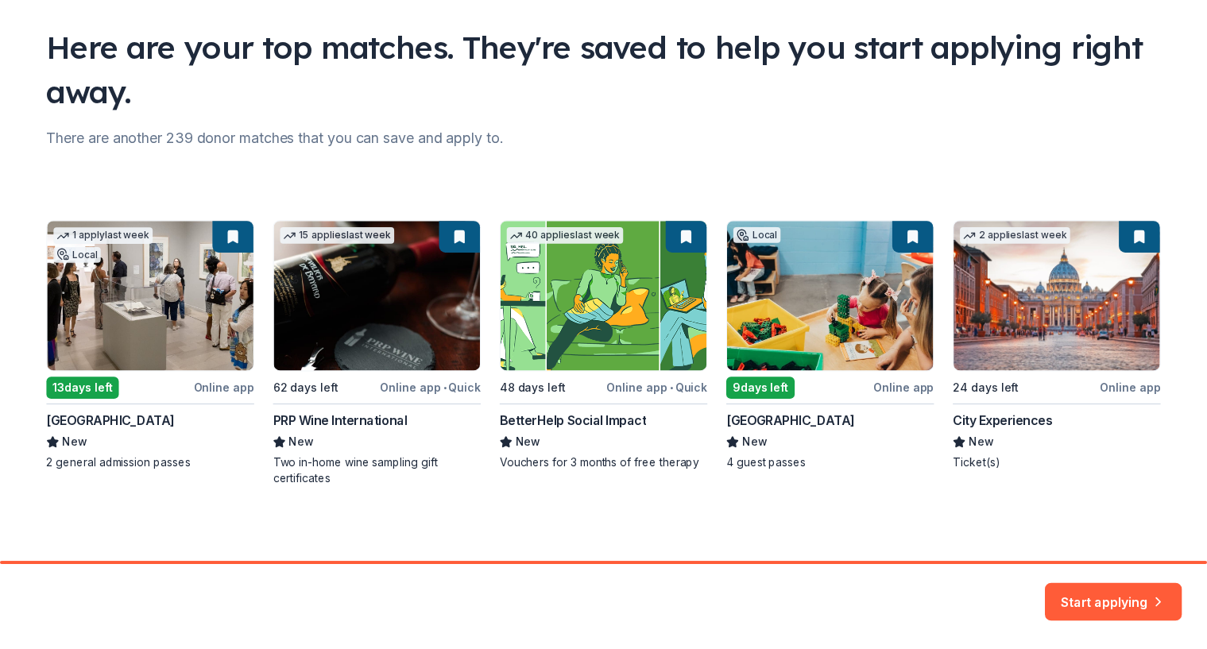
scroll to position [105, 0]
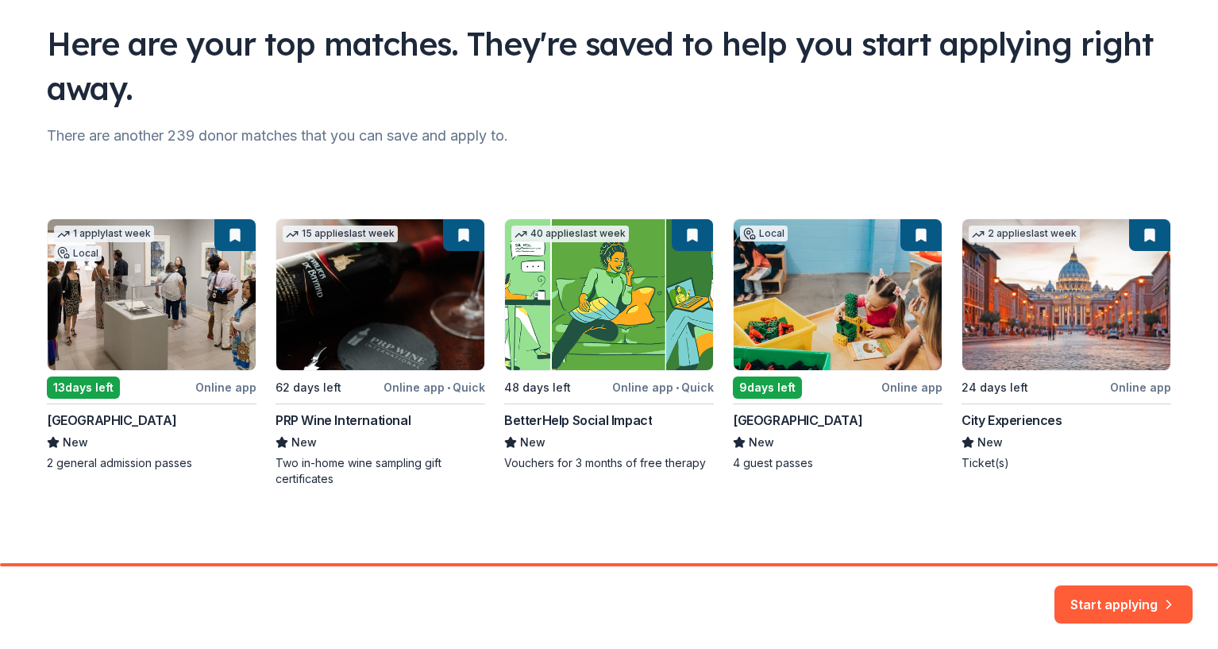
click at [172, 340] on div "1 apply last week Local 13 days left Online app San Diego Museum of Art New 2 g…" at bounding box center [609, 352] width 1125 height 268
click at [1104, 607] on button "Start applying" at bounding box center [1124, 595] width 138 height 38
click at [1117, 601] on div "Start applying" at bounding box center [1124, 604] width 138 height 38
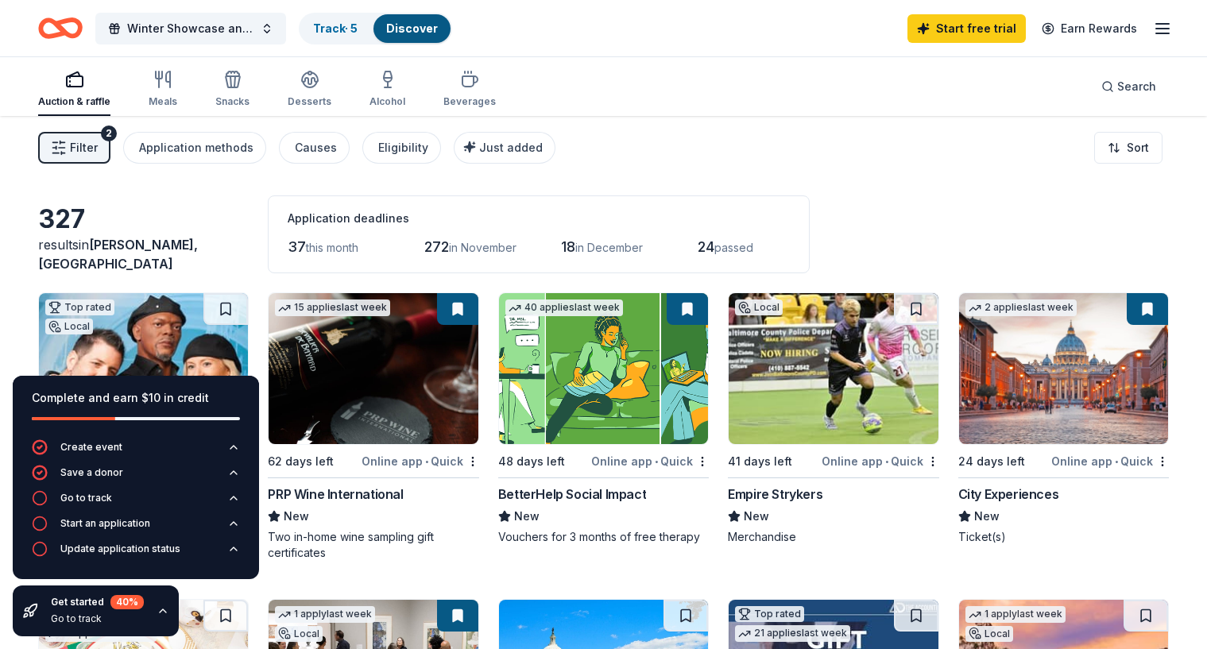
click at [885, 162] on div "Filter 2 Application methods Causes Eligibility Just added Sort" at bounding box center [603, 148] width 1207 height 64
click at [161, 611] on icon "button" at bounding box center [162, 610] width 13 height 13
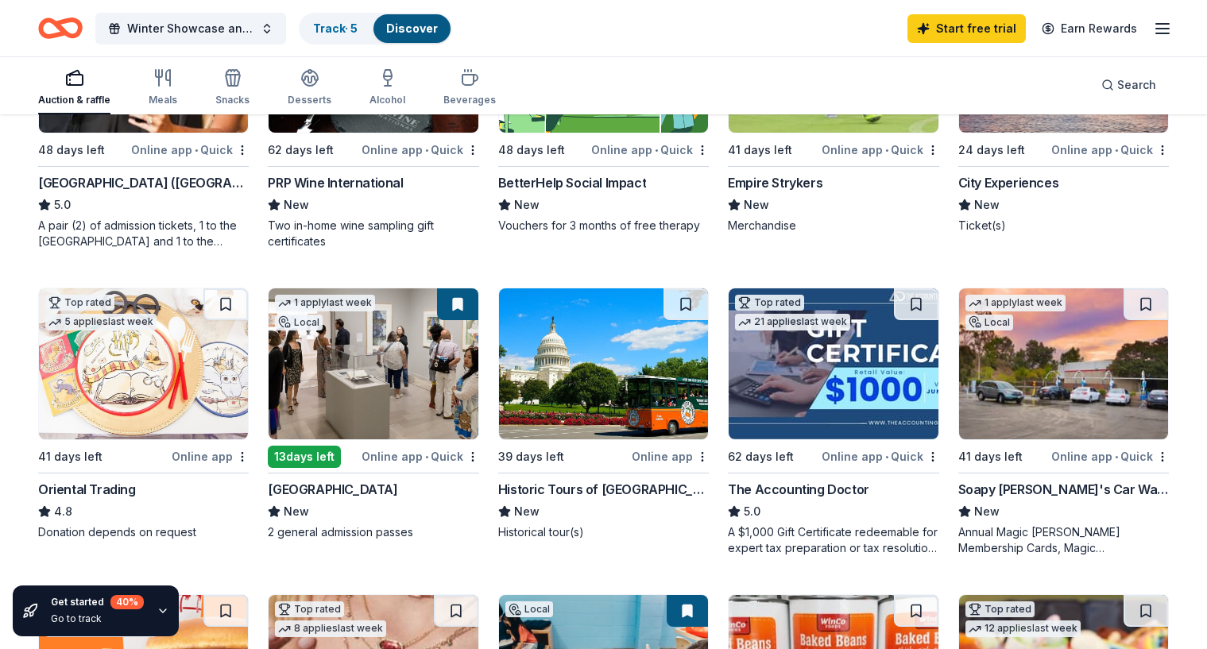
scroll to position [361, 0]
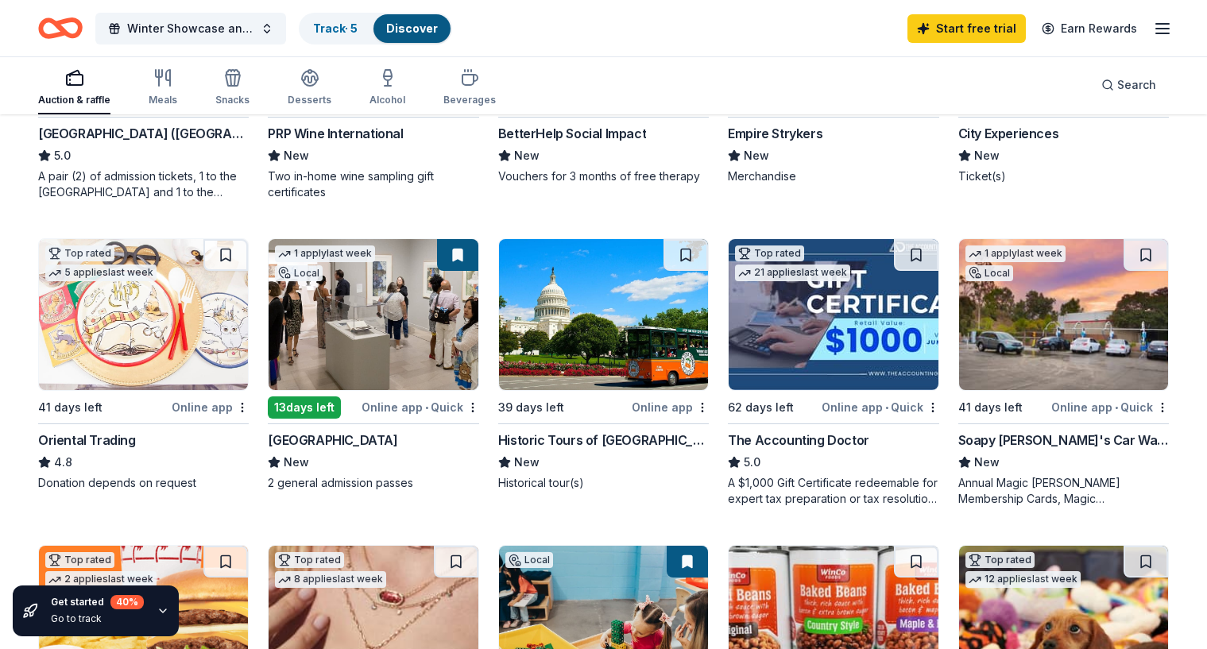
click at [394, 348] on img at bounding box center [372, 314] width 209 height 151
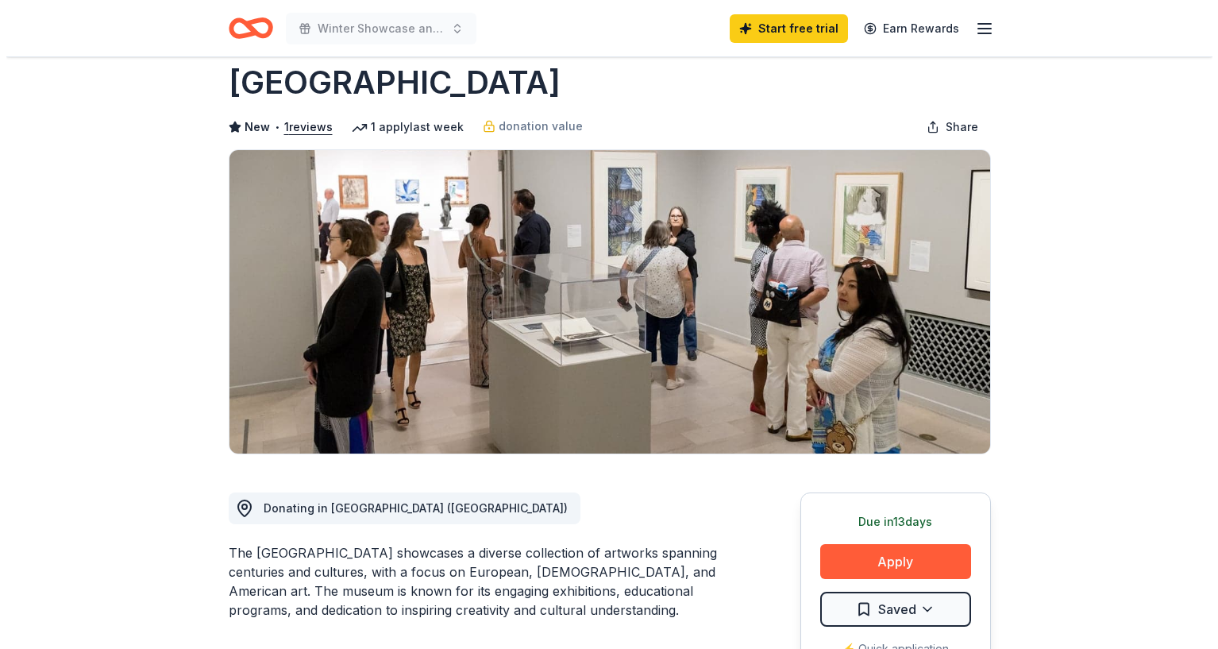
scroll to position [25, 0]
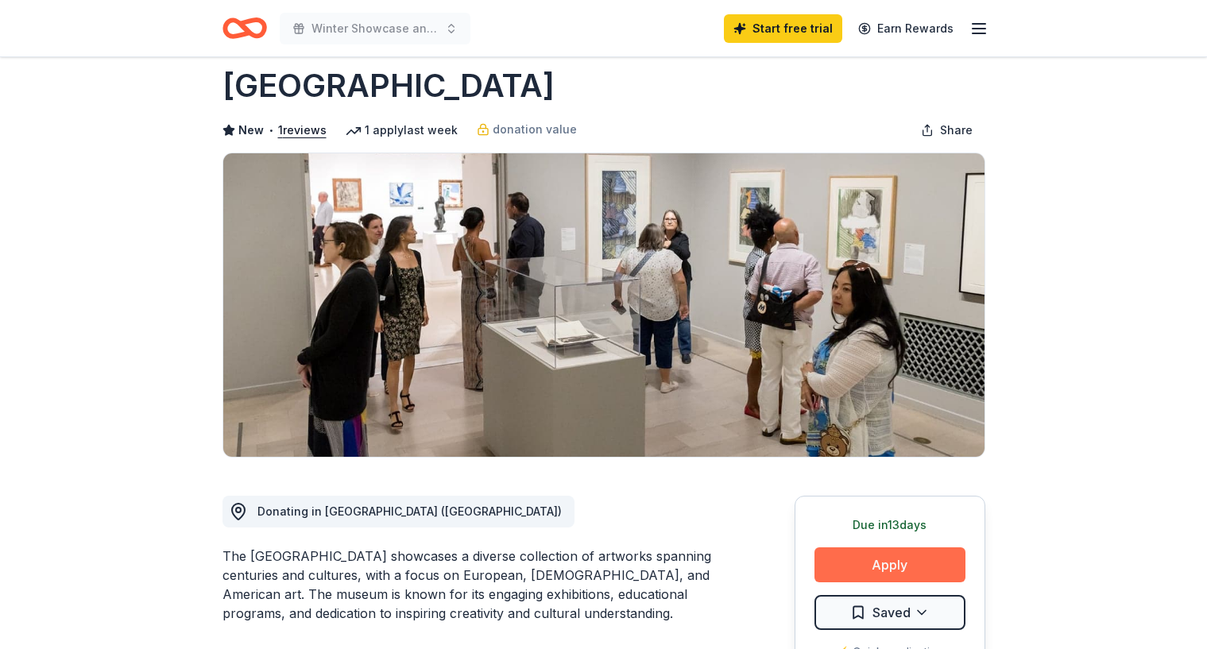
click at [875, 572] on button "Apply" at bounding box center [889, 564] width 151 height 35
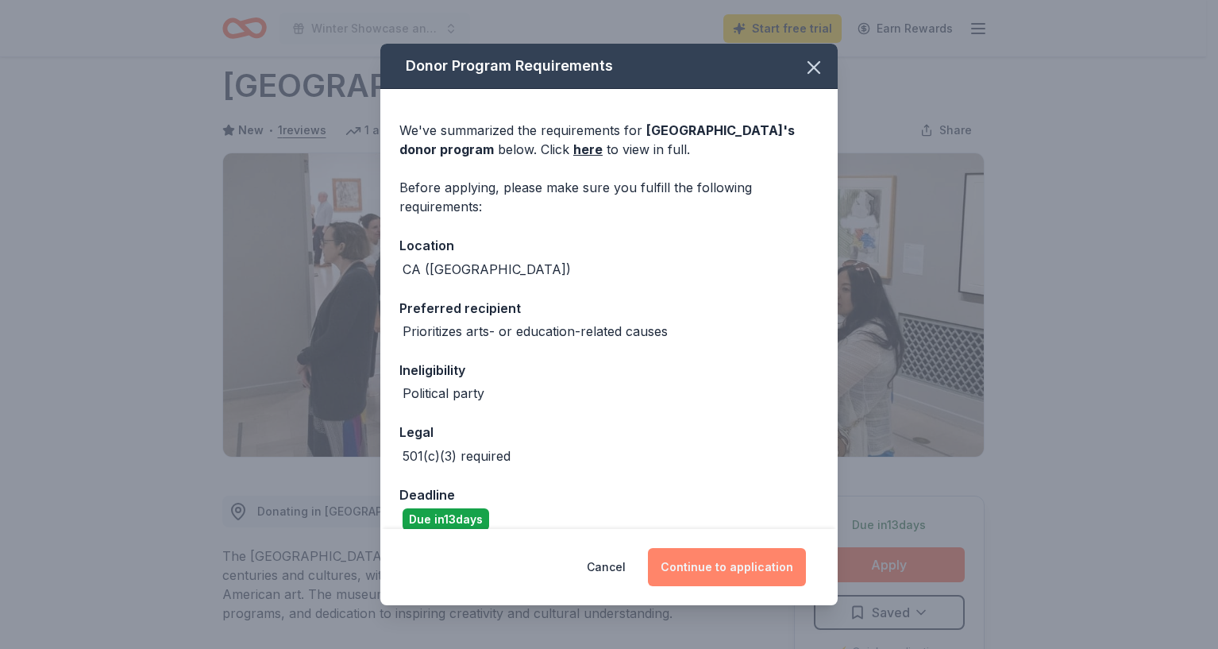
click at [718, 569] on button "Continue to application" at bounding box center [727, 567] width 158 height 38
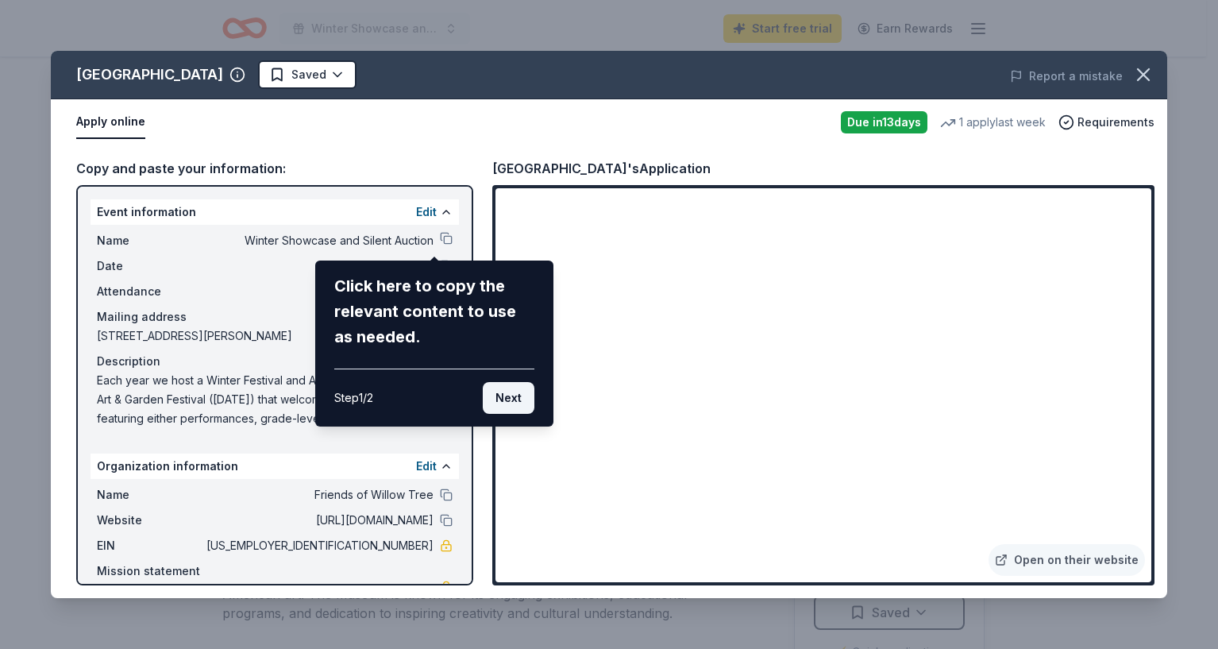
click at [512, 391] on button "Next" at bounding box center [509, 398] width 52 height 32
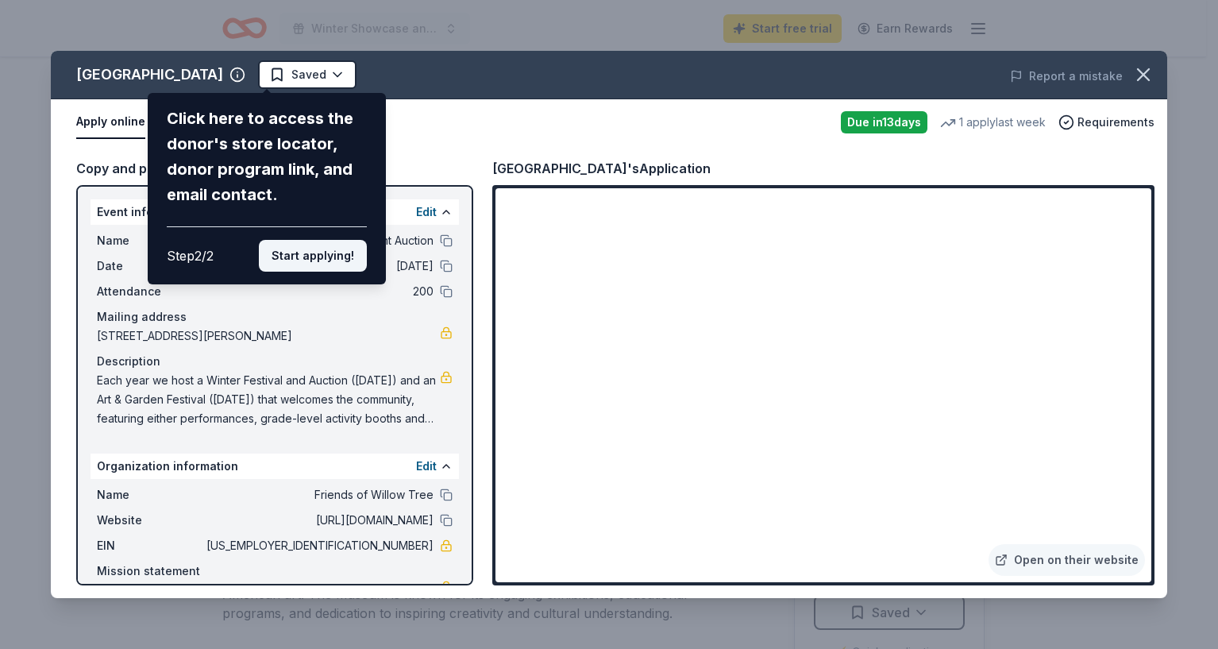
click at [301, 257] on button "Start applying!" at bounding box center [313, 256] width 108 height 32
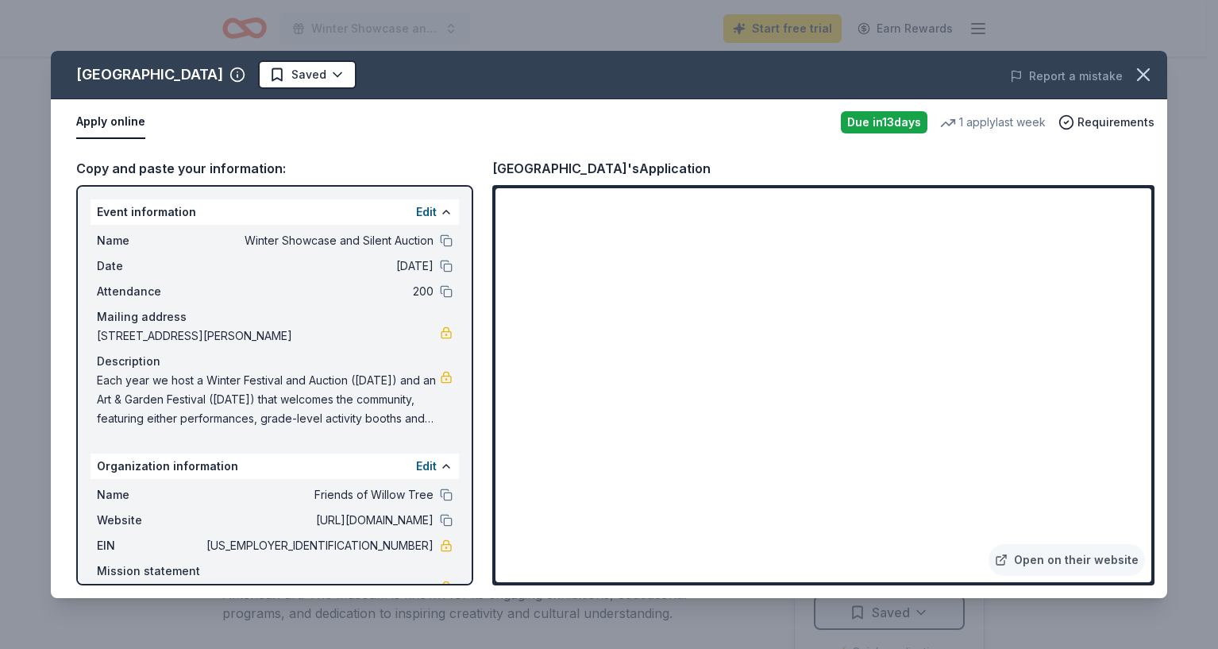
click at [1068, 560] on div "[GEOGRAPHIC_DATA] Saved Report a mistake Apply online Due [DATE] 1 apply last w…" at bounding box center [609, 324] width 1117 height 547
click at [1014, 561] on div "[GEOGRAPHIC_DATA] Saved Report a mistake Apply online Due [DATE] 1 apply last w…" at bounding box center [609, 324] width 1117 height 547
click at [121, 132] on div "[GEOGRAPHIC_DATA] Saved Report a mistake Apply online Due [DATE] 1 apply last w…" at bounding box center [609, 324] width 1117 height 547
click at [1052, 560] on div "[GEOGRAPHIC_DATA] Saved Report a mistake Apply online Due [DATE] 1 apply last w…" at bounding box center [609, 324] width 1117 height 547
click at [1054, 559] on div "[GEOGRAPHIC_DATA] Saved Report a mistake Apply online Due [DATE] 1 apply last w…" at bounding box center [609, 324] width 1117 height 547
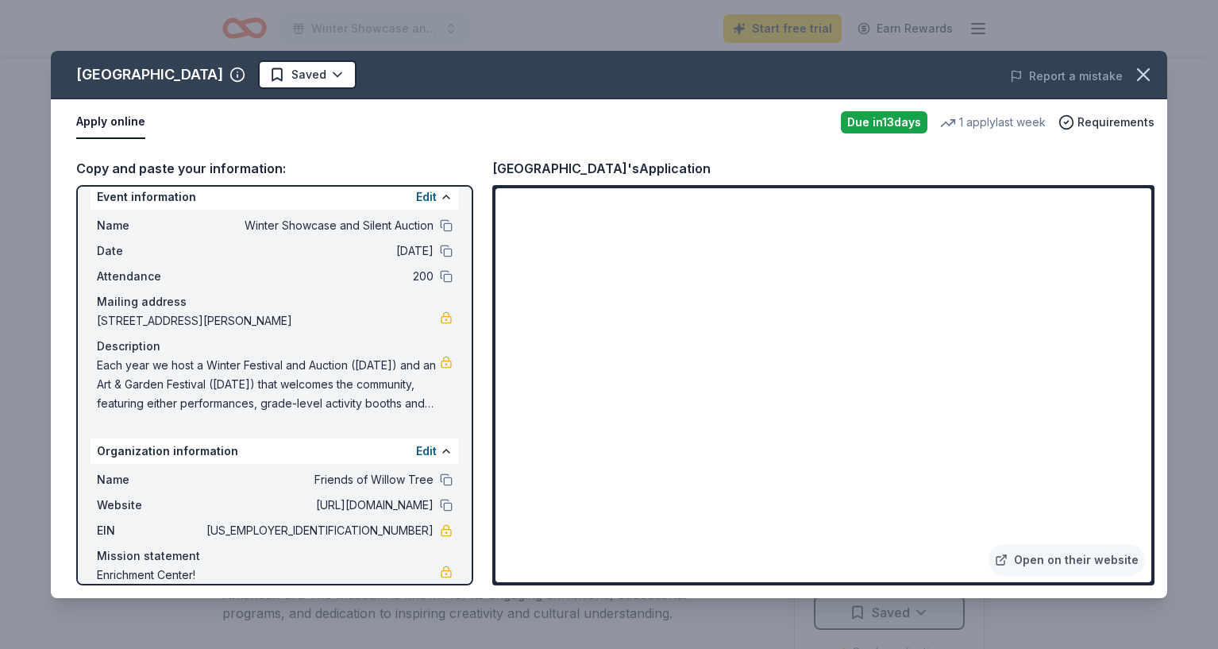
scroll to position [35, 0]
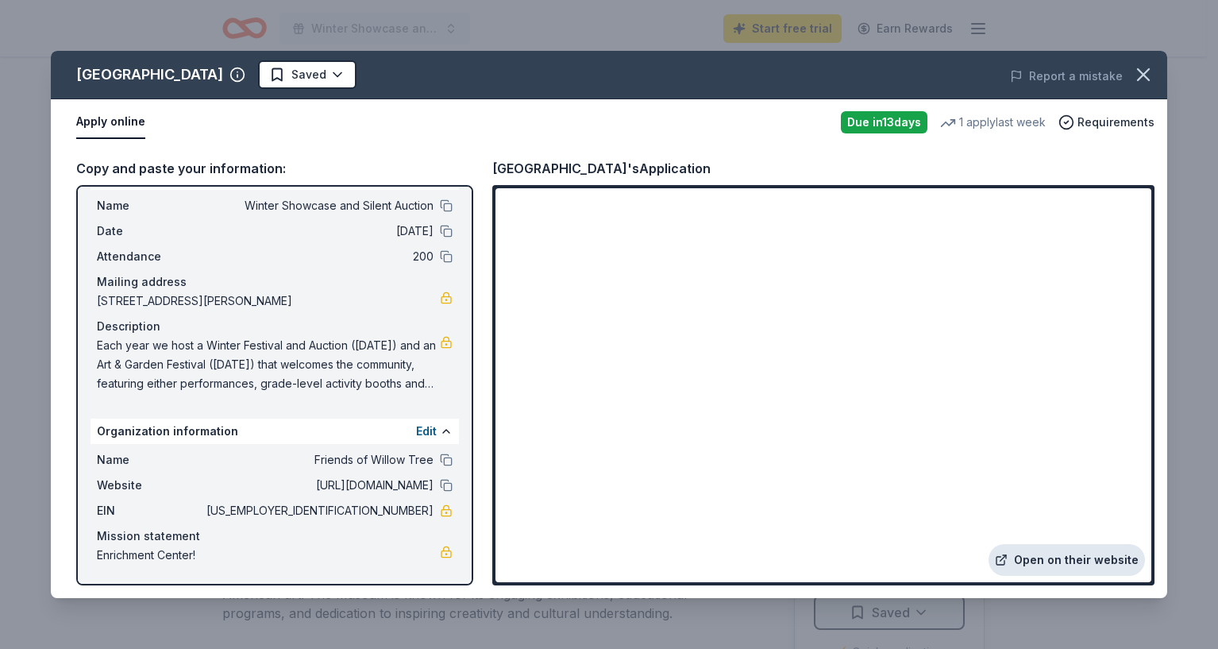
click at [1038, 564] on link "Open on their website" at bounding box center [1067, 560] width 156 height 32
